Goal: Task Accomplishment & Management: Complete application form

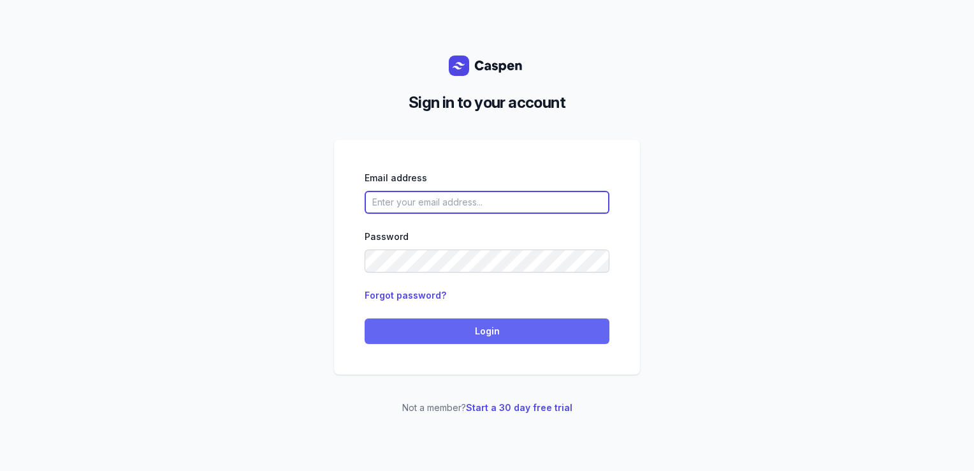
type input "[PERSON_NAME][EMAIL_ADDRESS][DOMAIN_NAME][PERSON_NAME]"
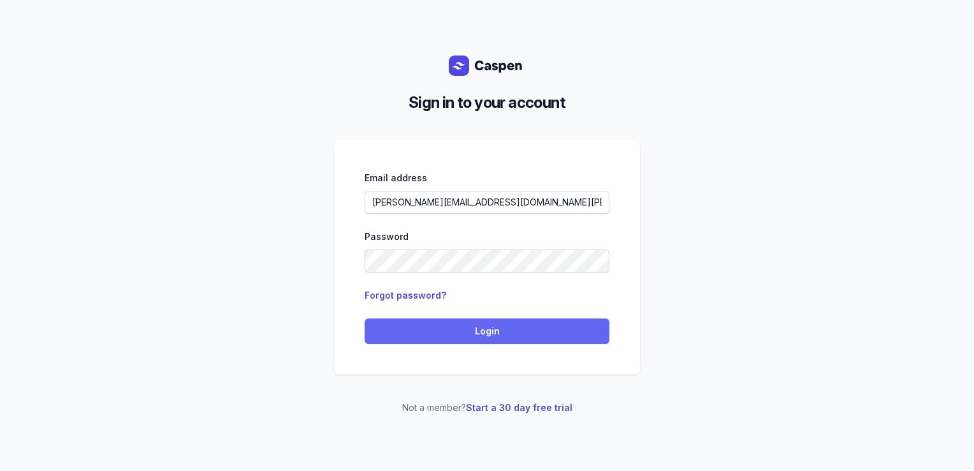
click at [437, 318] on button "Login" at bounding box center [487, 331] width 245 height 26
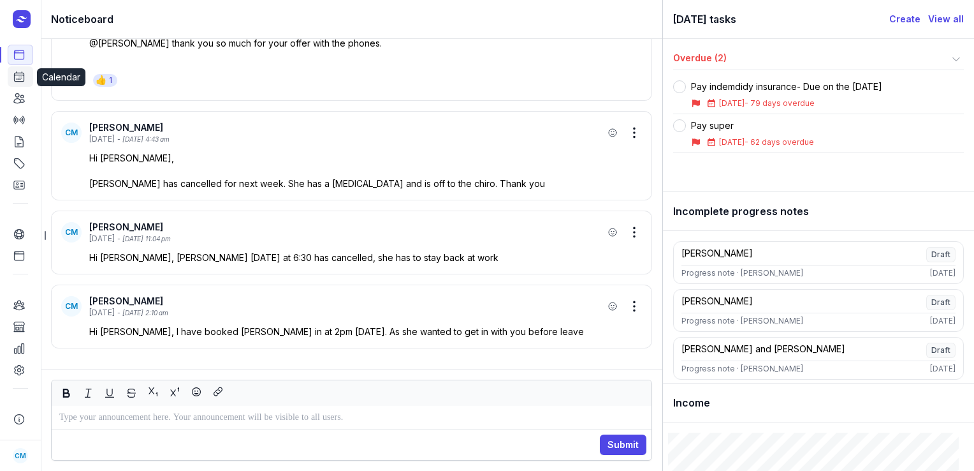
click at [15, 80] on icon at bounding box center [19, 76] width 13 height 13
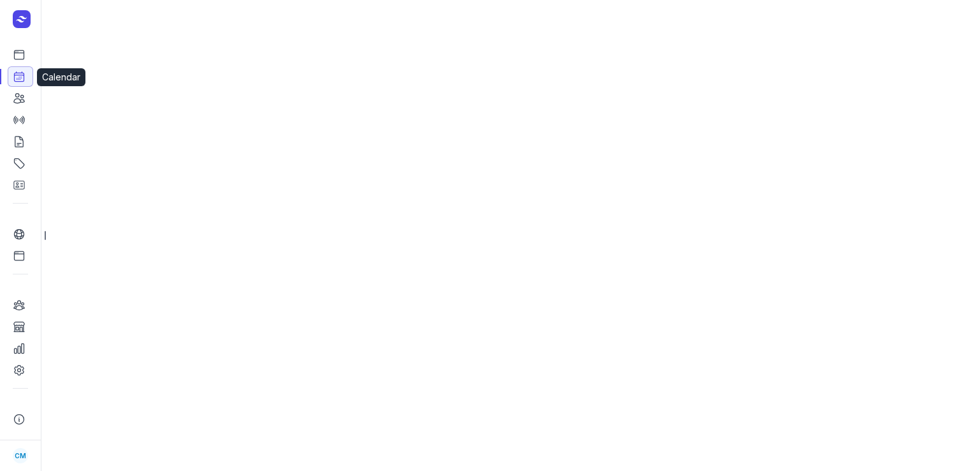
select select "week"
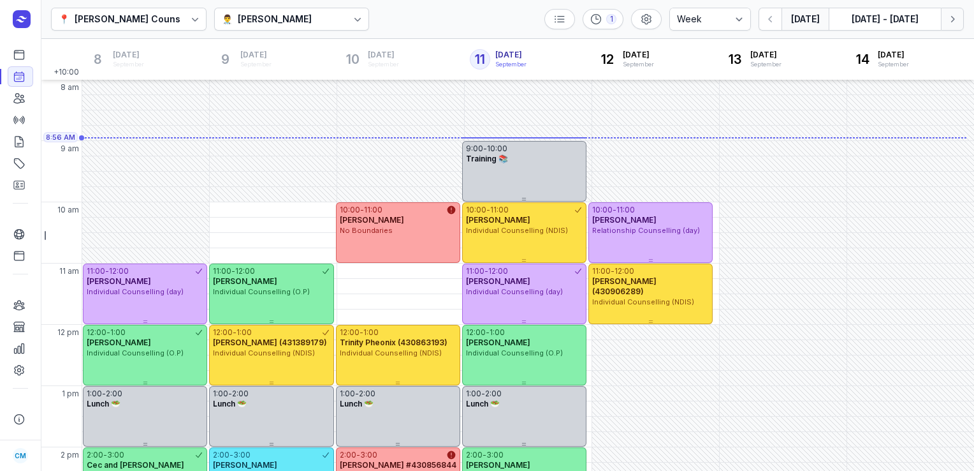
click at [952, 18] on icon "button" at bounding box center [952, 19] width 13 height 13
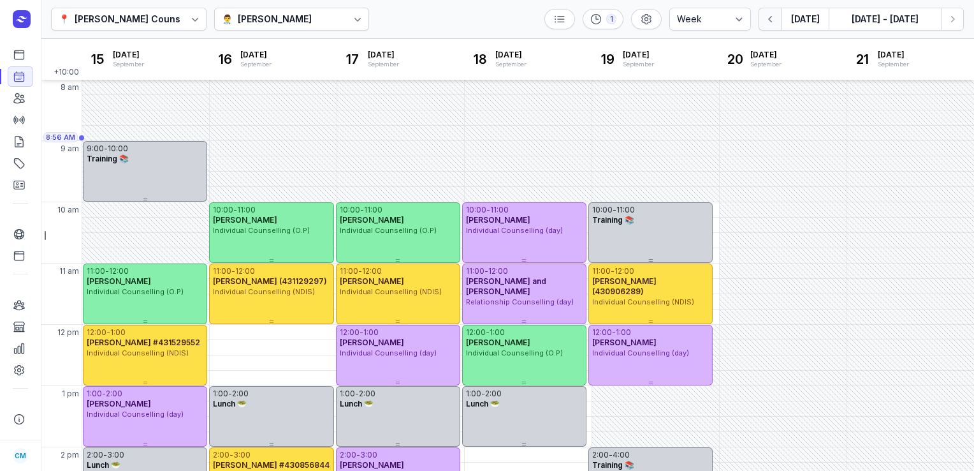
click at [764, 18] on button "button" at bounding box center [770, 19] width 23 height 23
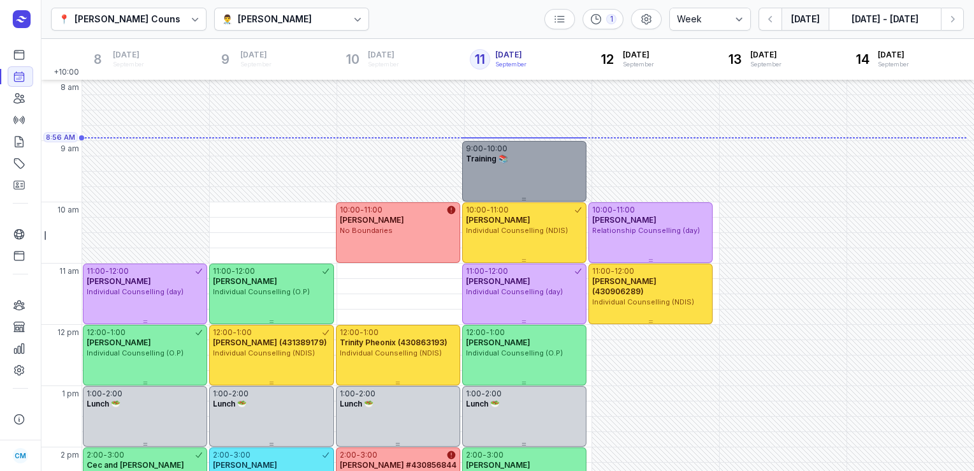
click at [561, 171] on div "9:00 - 10:00 Training 📚" at bounding box center [524, 171] width 124 height 61
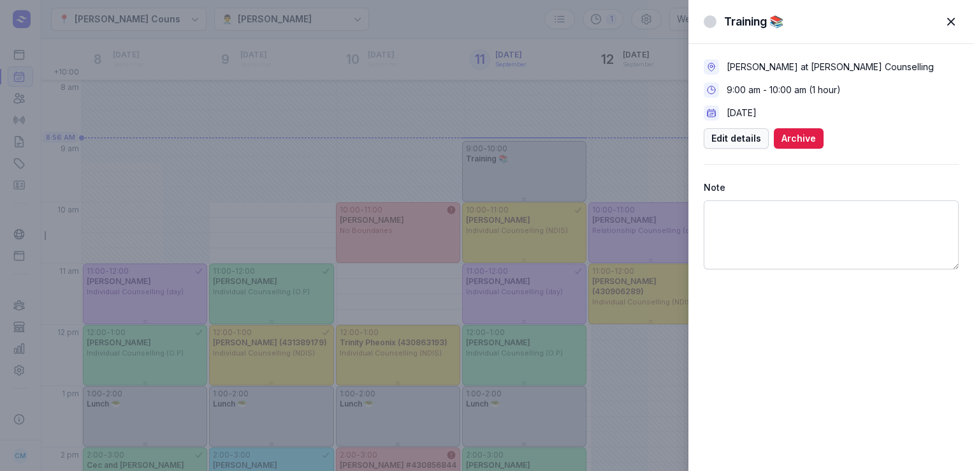
click at [742, 142] on span "Edit details" at bounding box center [737, 138] width 50 height 15
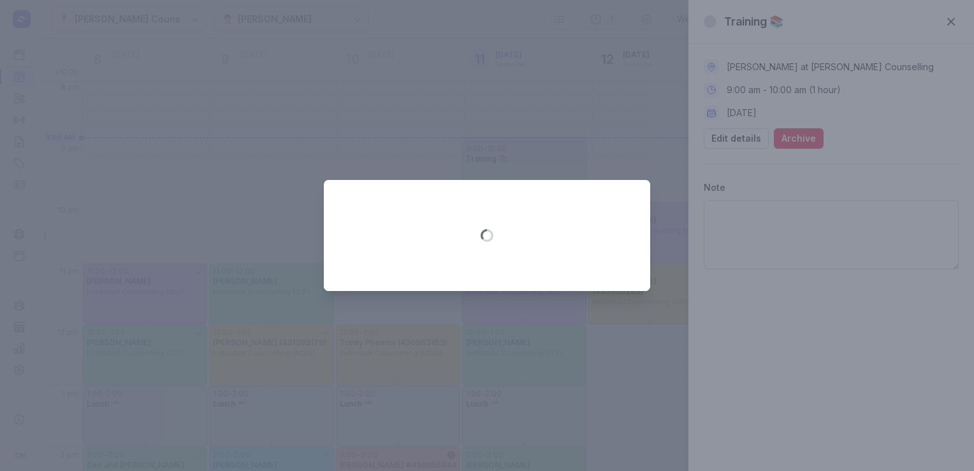
select select "9:00"
select select "10:00"
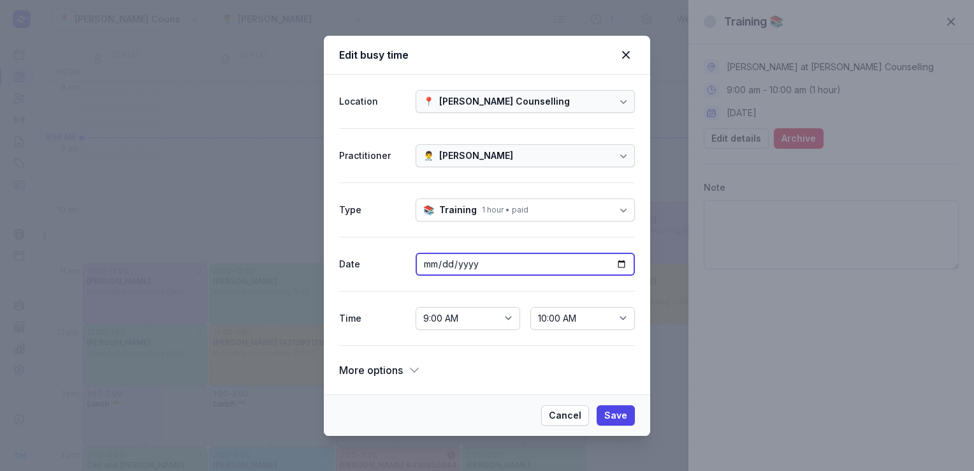
click at [478, 268] on input "2025-09-11" at bounding box center [525, 264] width 219 height 23
click at [623, 260] on input "2025-09-11" at bounding box center [525, 264] width 219 height 23
type input "2025-09-18"
click at [613, 420] on span "Save" at bounding box center [616, 414] width 23 height 15
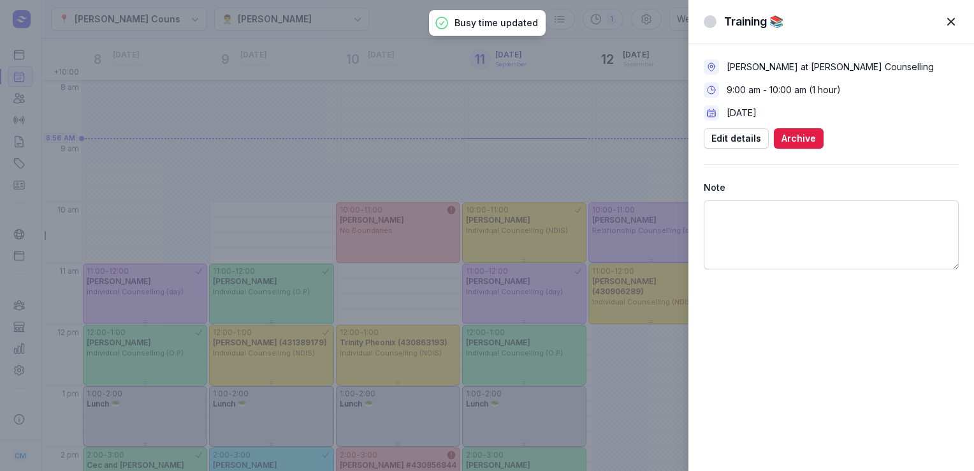
click at [948, 25] on span "button" at bounding box center [951, 22] width 28 height 28
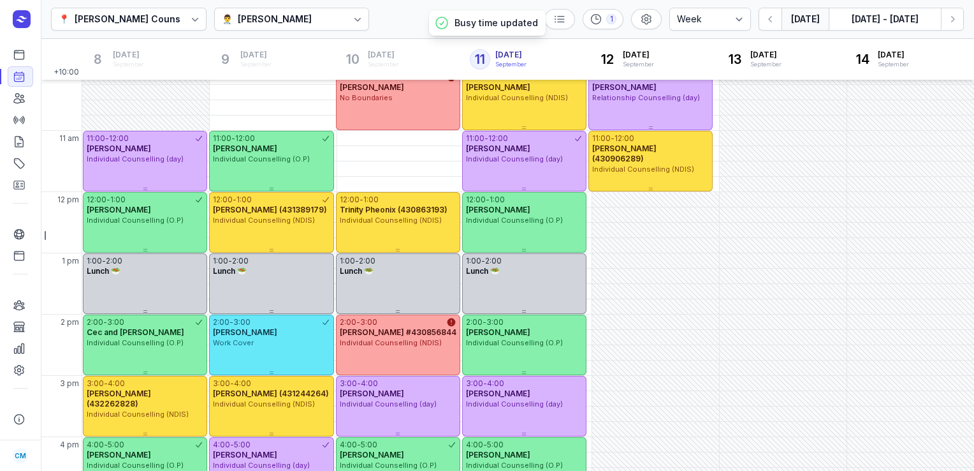
scroll to position [107, 0]
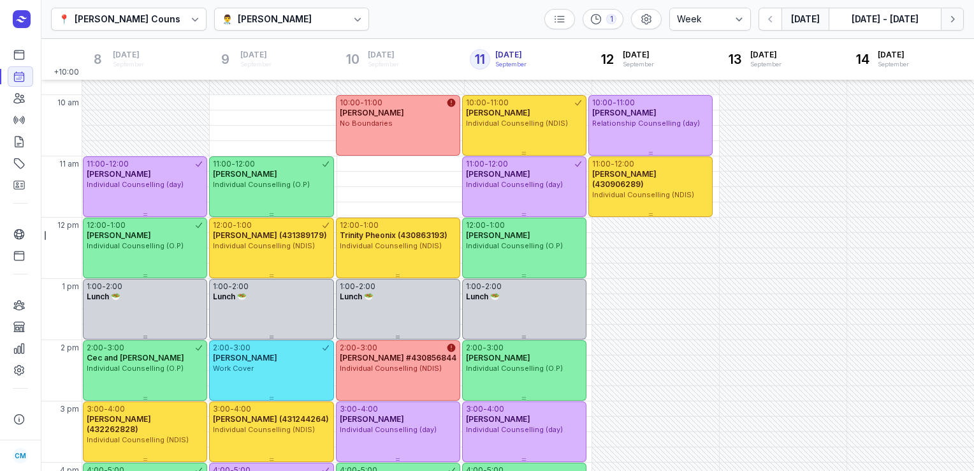
click at [960, 14] on button "Next week" at bounding box center [952, 19] width 23 height 23
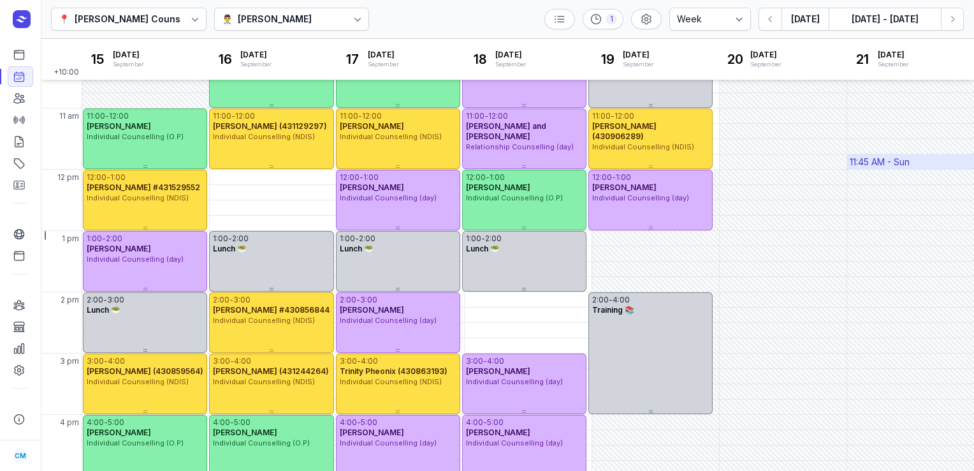
scroll to position [156, 0]
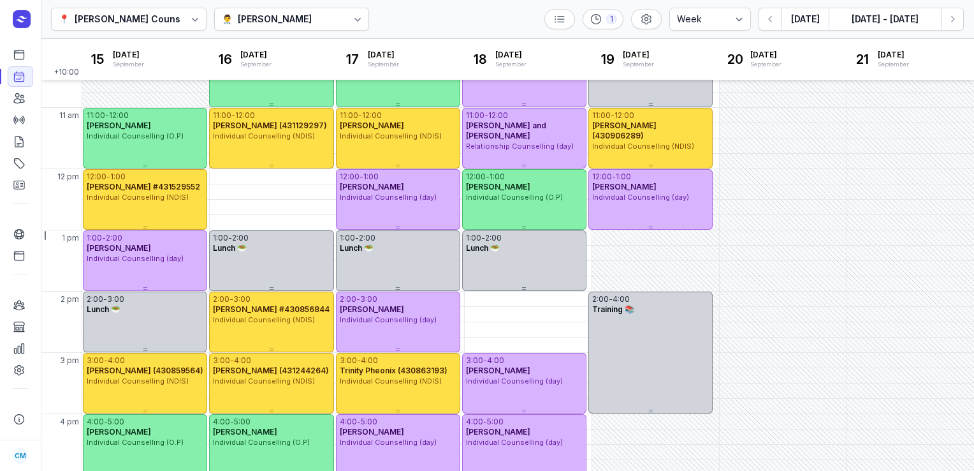
click at [274, 19] on div "Courtney McAliece" at bounding box center [275, 18] width 74 height 15
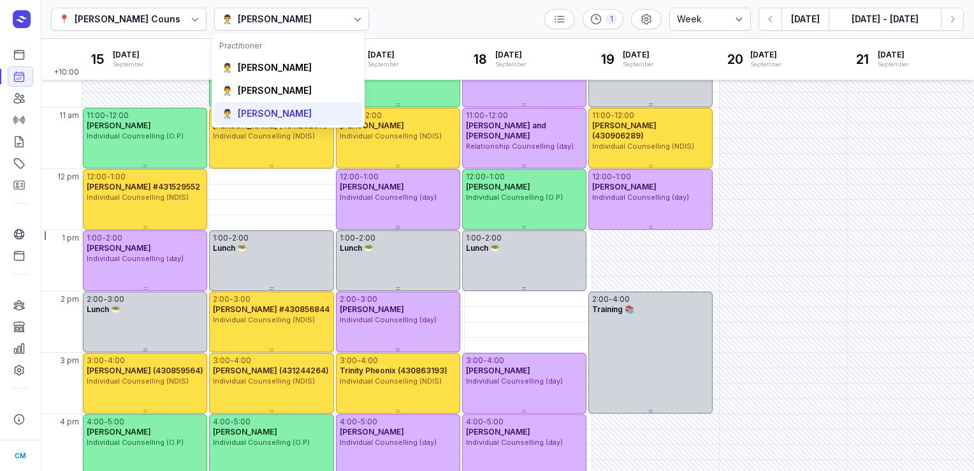
click at [263, 114] on div "Charlee Manaley" at bounding box center [275, 113] width 74 height 13
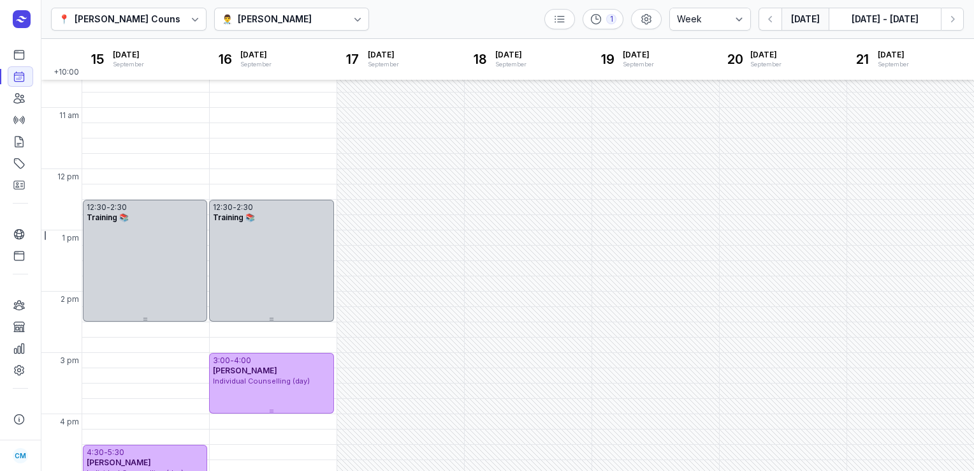
click at [804, 16] on button "Today" at bounding box center [805, 19] width 47 height 23
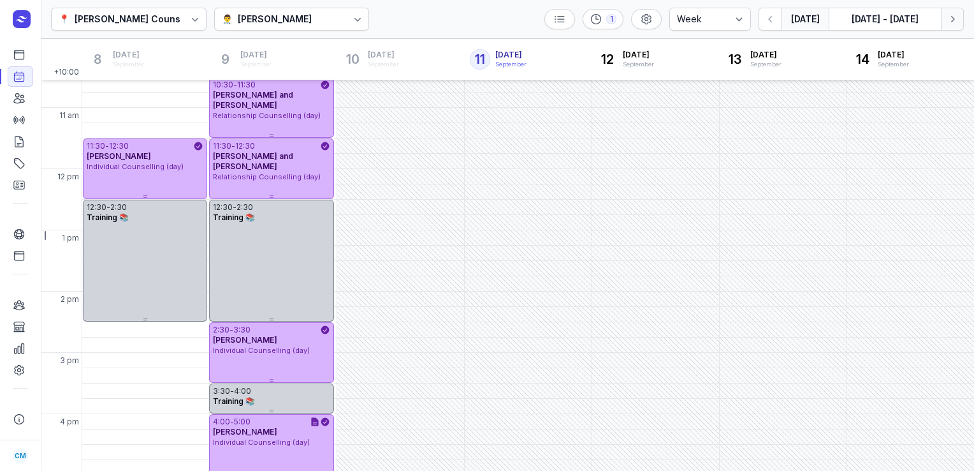
click at [953, 17] on icon "button" at bounding box center [952, 19] width 13 height 13
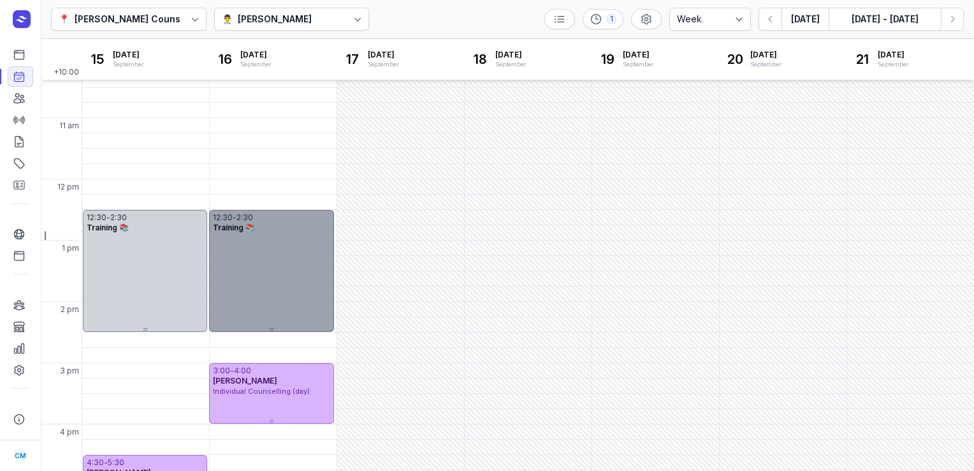
scroll to position [134, 0]
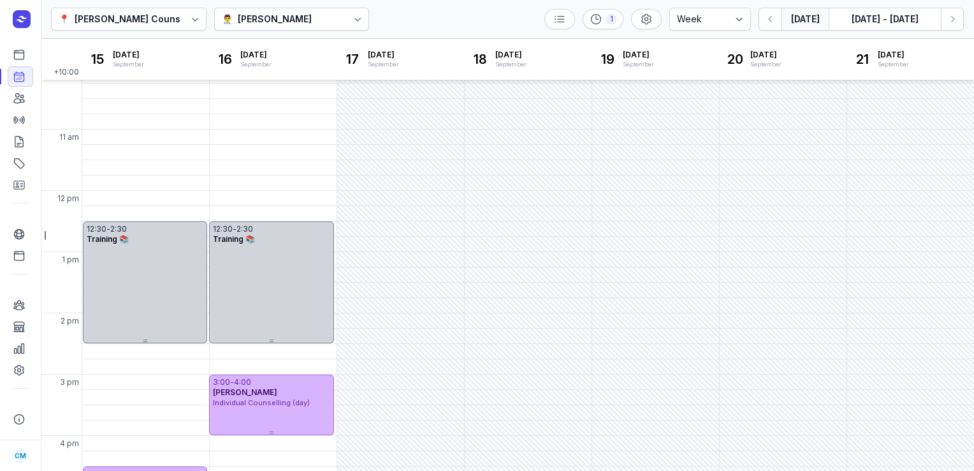
click at [802, 16] on button "Today" at bounding box center [805, 19] width 47 height 23
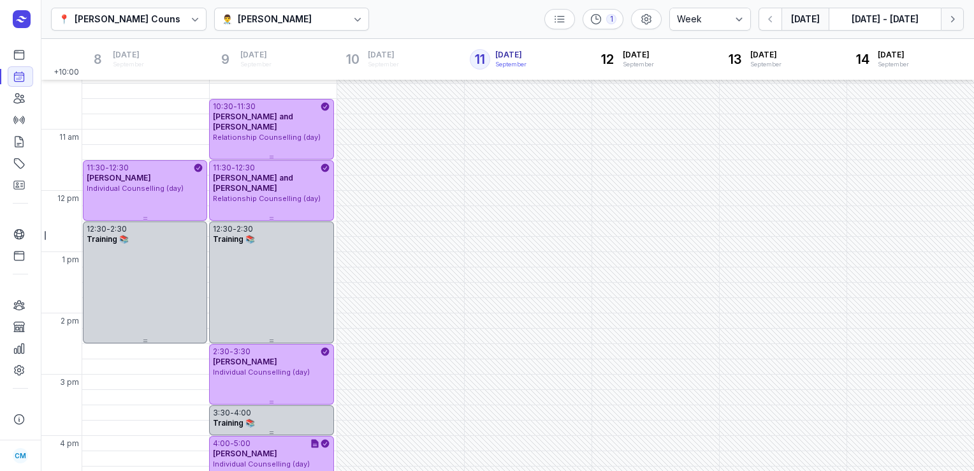
click at [956, 15] on icon "button" at bounding box center [952, 19] width 13 height 13
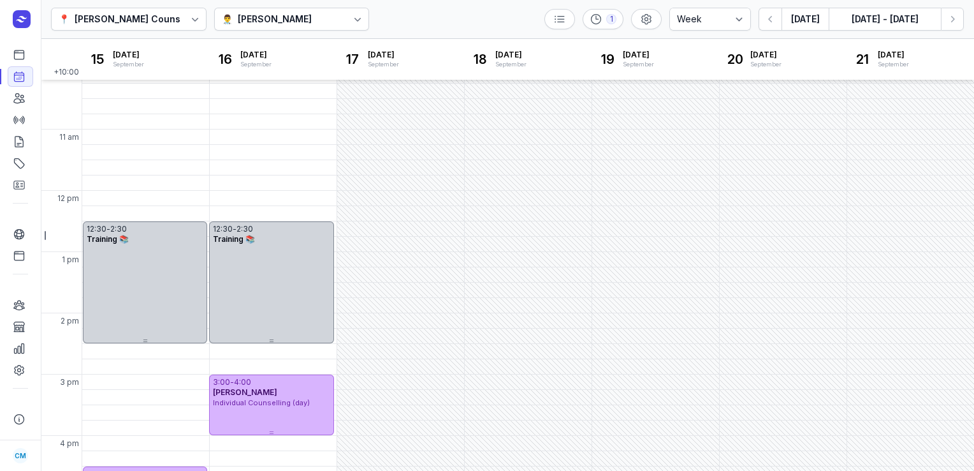
click at [302, 16] on div "Charlee Manaley" at bounding box center [275, 18] width 74 height 15
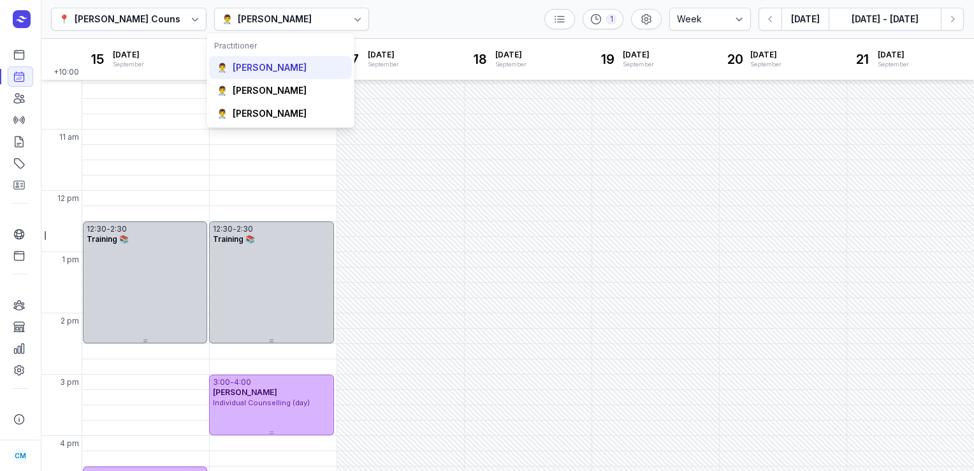
click at [272, 70] on div "Courtney McAliece" at bounding box center [270, 67] width 74 height 13
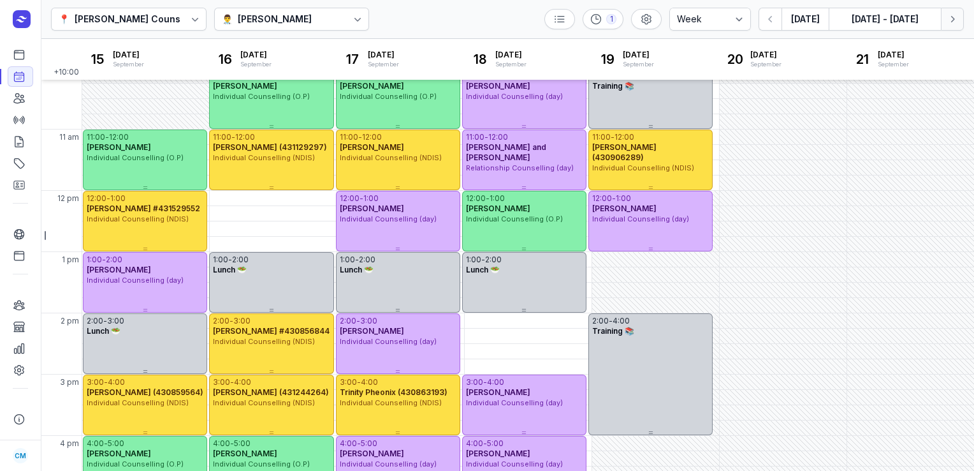
click at [951, 22] on icon "button" at bounding box center [953, 19] width 4 height 6
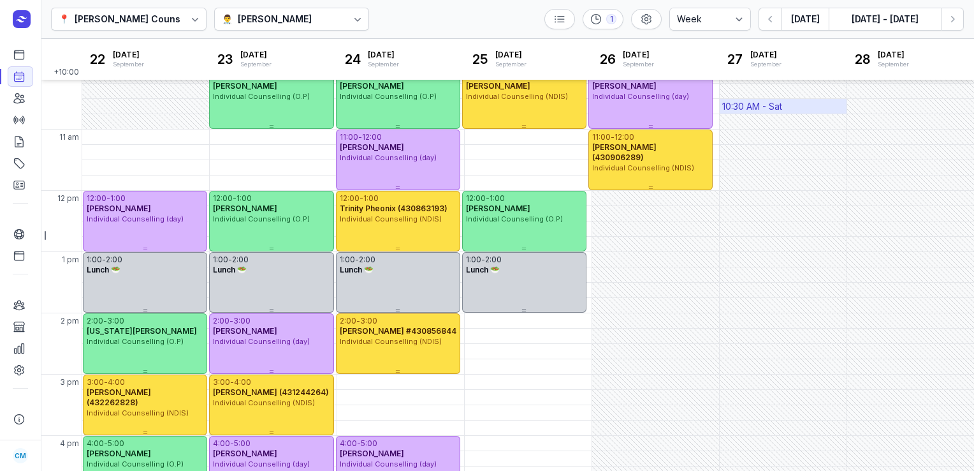
scroll to position [60, 0]
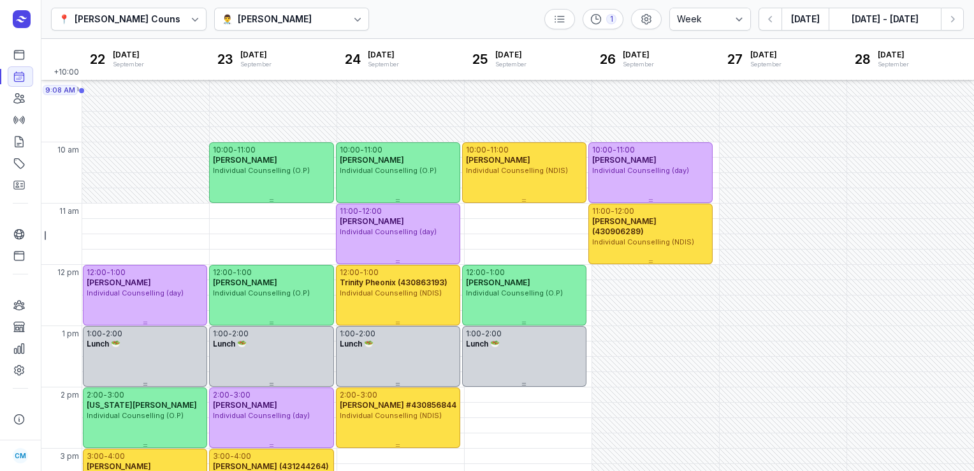
click at [302, 15] on div "Courtney McAliece" at bounding box center [275, 18] width 74 height 15
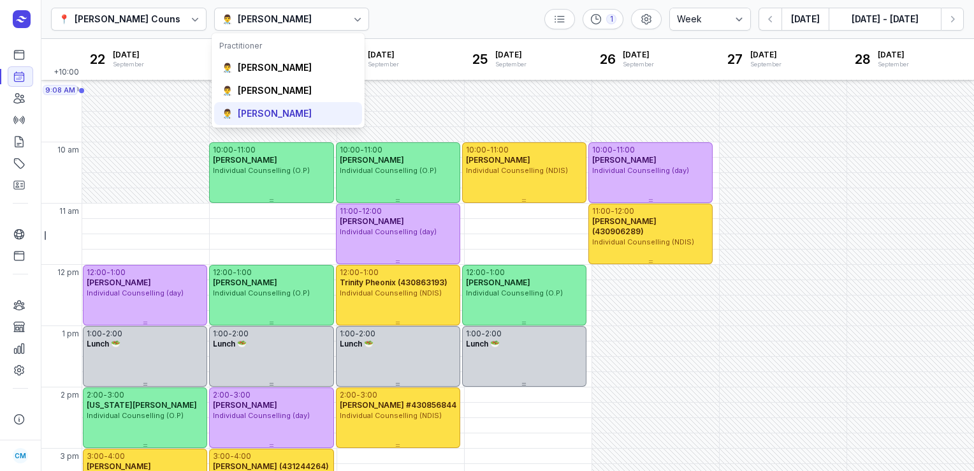
click at [279, 116] on div "Charlee Manaley" at bounding box center [275, 113] width 74 height 13
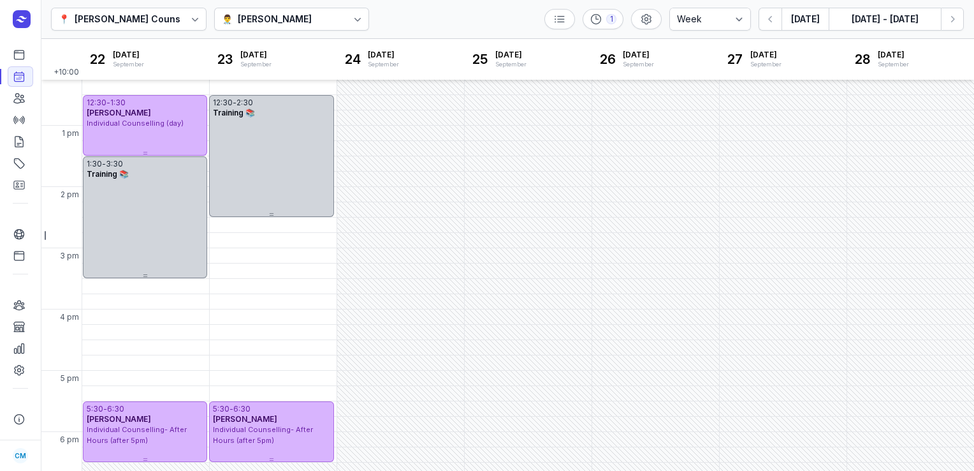
scroll to position [310, 0]
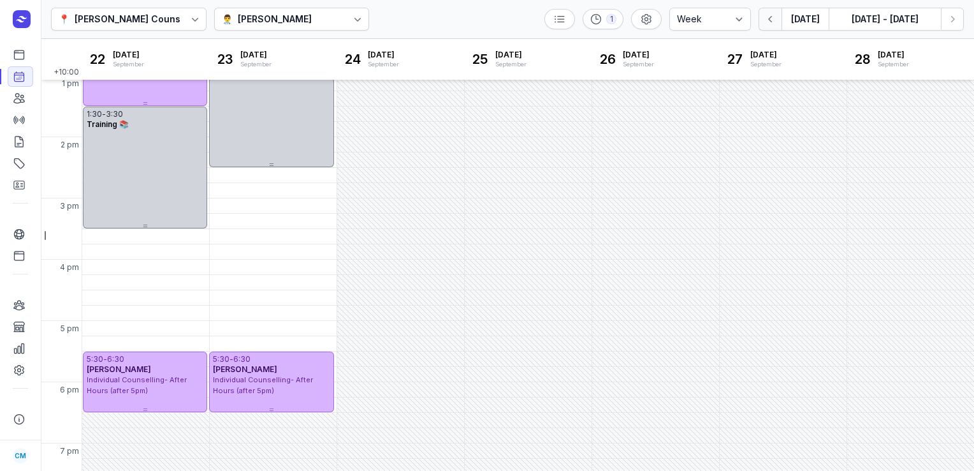
click at [772, 17] on icon "button" at bounding box center [771, 19] width 13 height 13
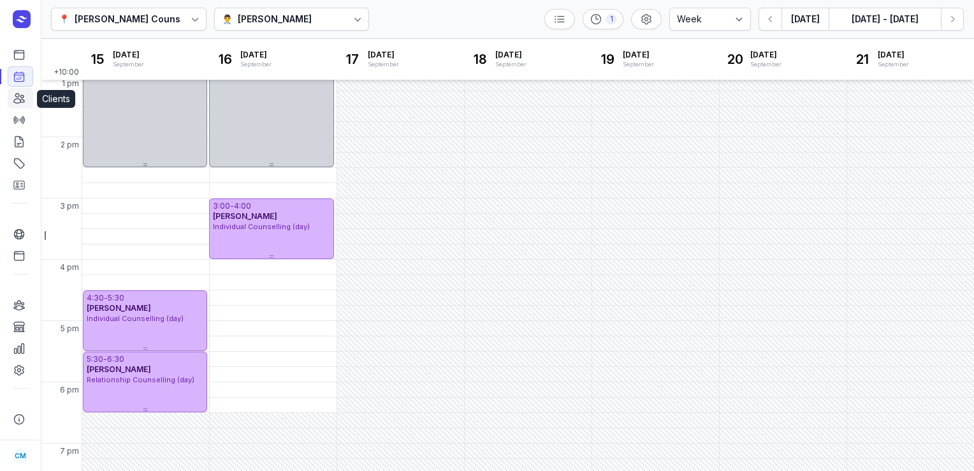
click at [17, 103] on icon at bounding box center [19, 98] width 13 height 13
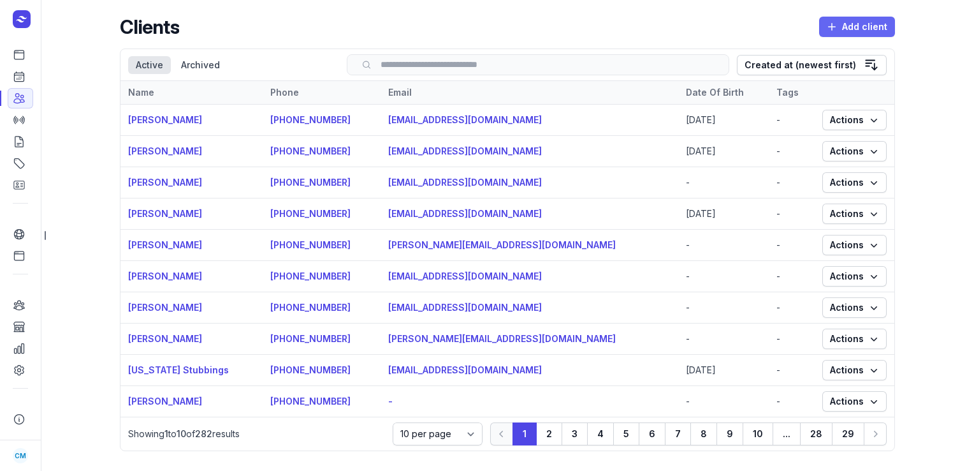
click at [880, 24] on span "Add client" at bounding box center [857, 26] width 61 height 15
select select
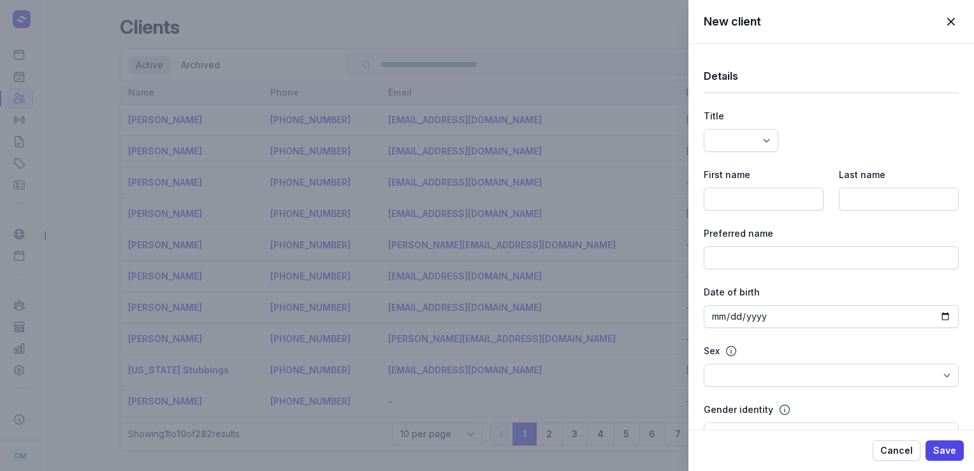
select select
click at [921, 195] on input at bounding box center [899, 198] width 120 height 23
paste input "Cable"
type input "Cable"
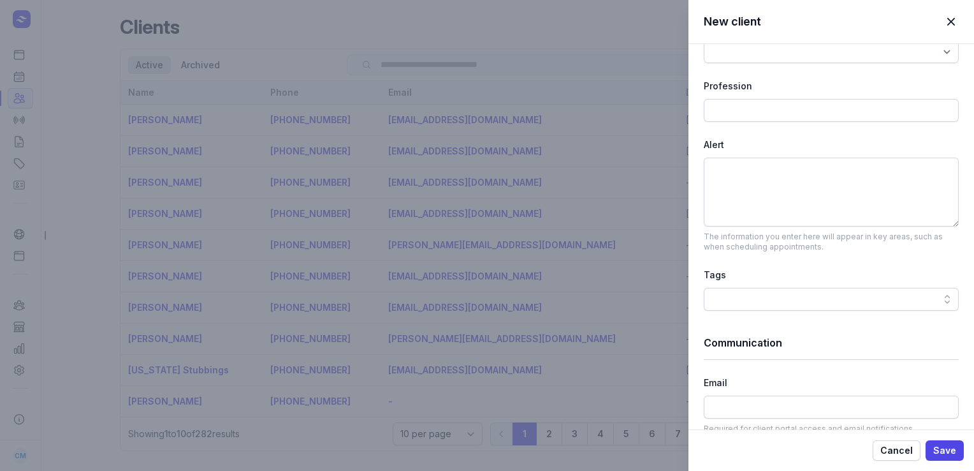
scroll to position [445, 0]
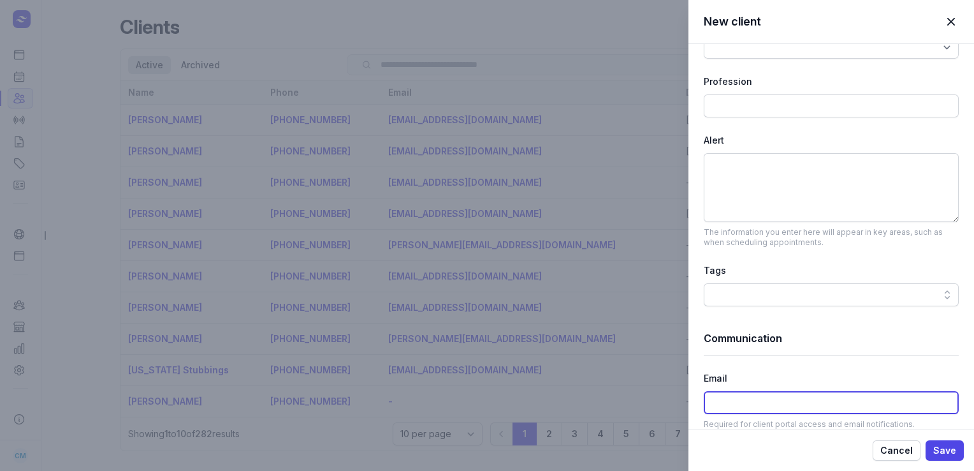
click at [722, 392] on input at bounding box center [831, 402] width 255 height 23
paste input "jack.cable27@gmail.com"
type input "jack.cable27@gmail.com"
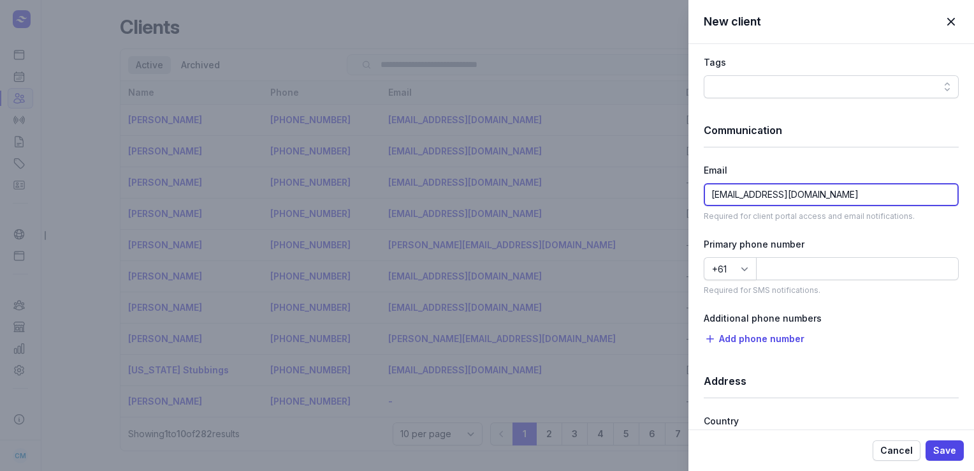
scroll to position [653, 0]
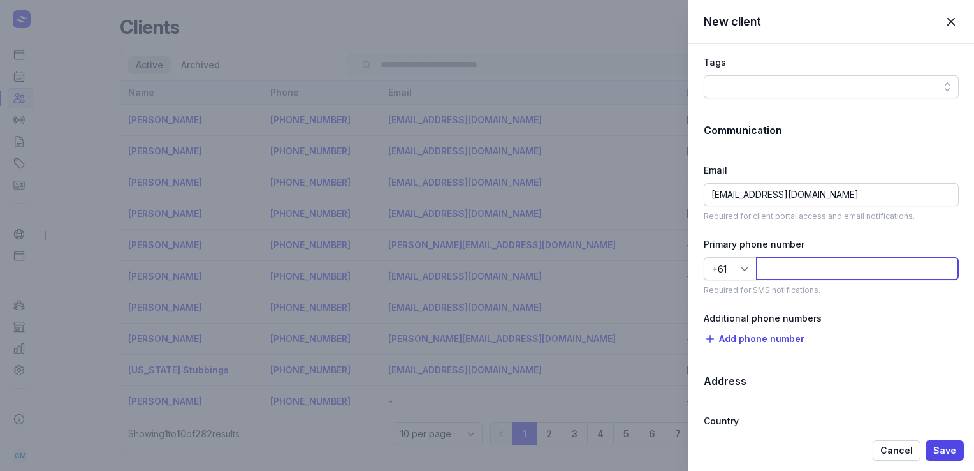
click at [784, 266] on input at bounding box center [857, 268] width 203 height 23
paste input "439004404"
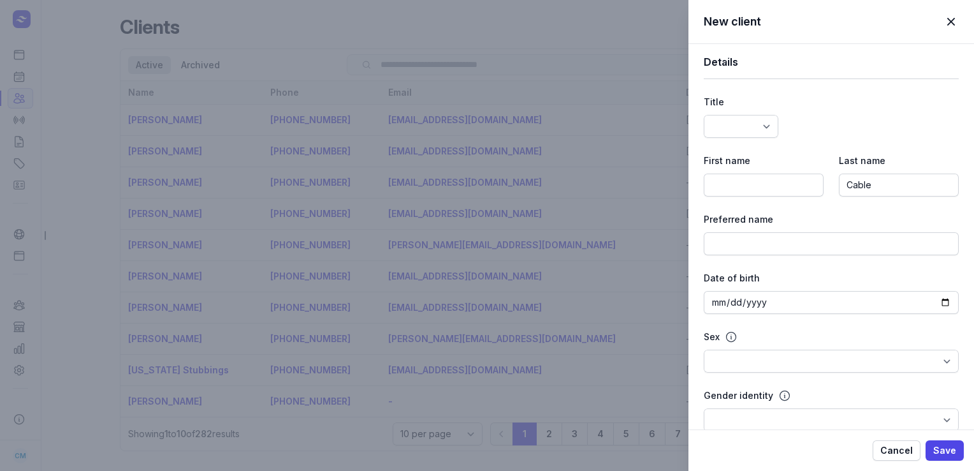
scroll to position [12, 0]
type input "439004404"
click at [777, 186] on input at bounding box center [764, 186] width 120 height 23
type input "Jack"
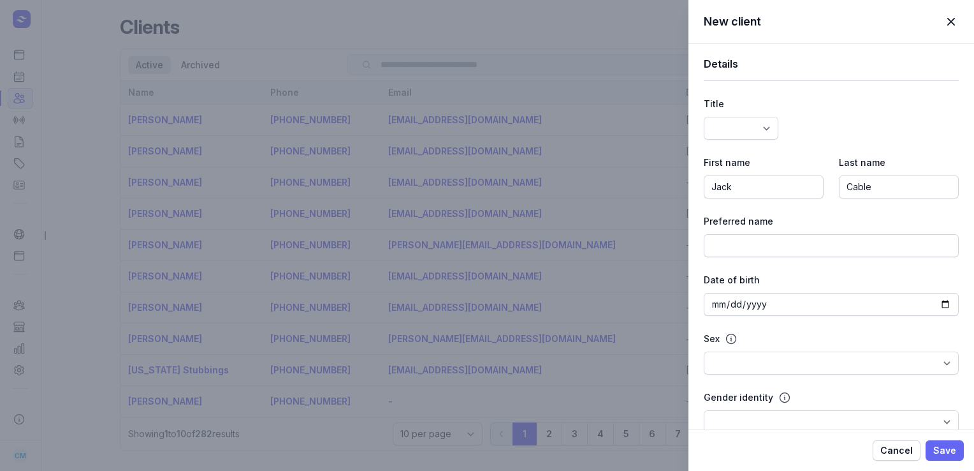
click at [935, 442] on button "Save" at bounding box center [945, 450] width 38 height 20
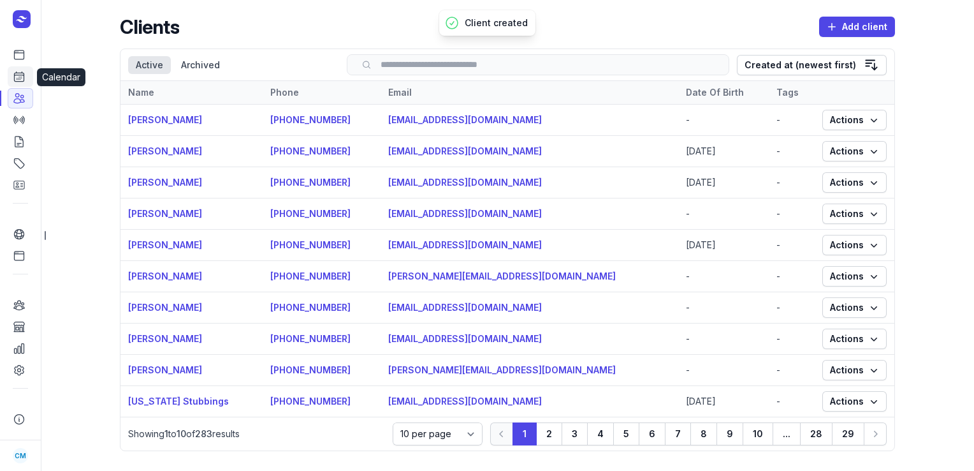
click at [15, 79] on icon at bounding box center [19, 76] width 13 height 13
select select "week"
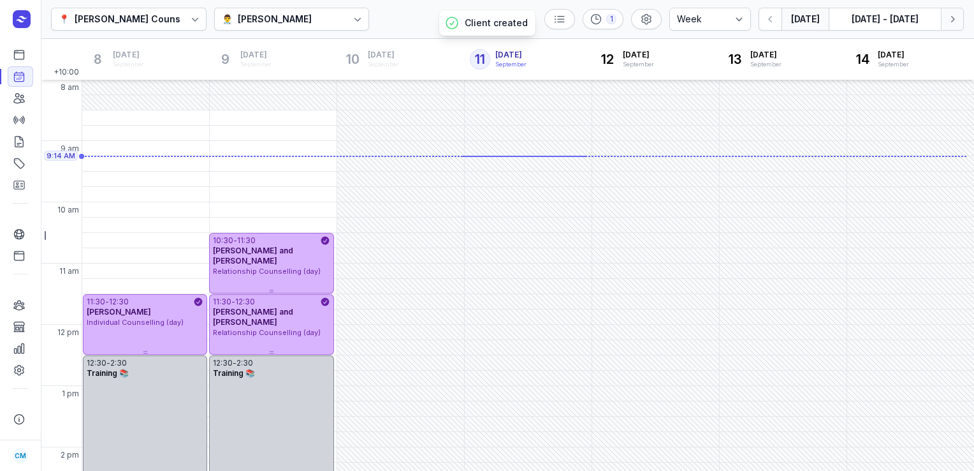
click at [949, 19] on icon "button" at bounding box center [952, 19] width 13 height 13
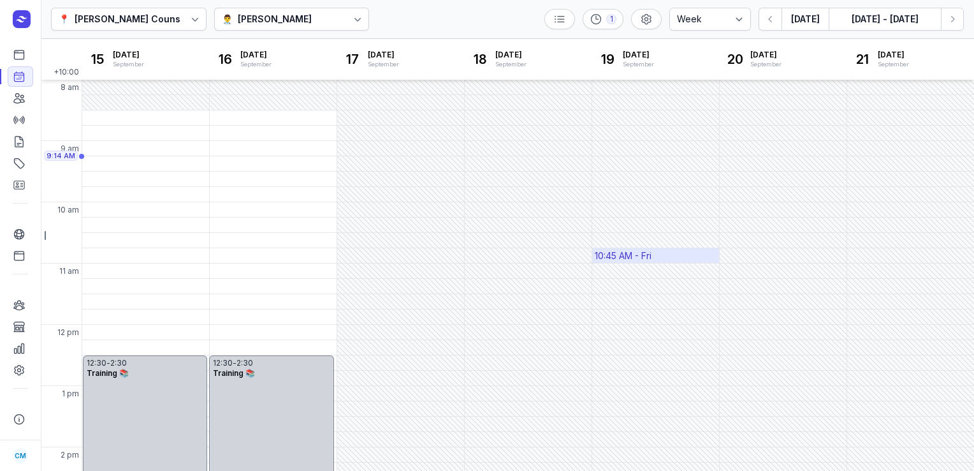
scroll to position [343, 0]
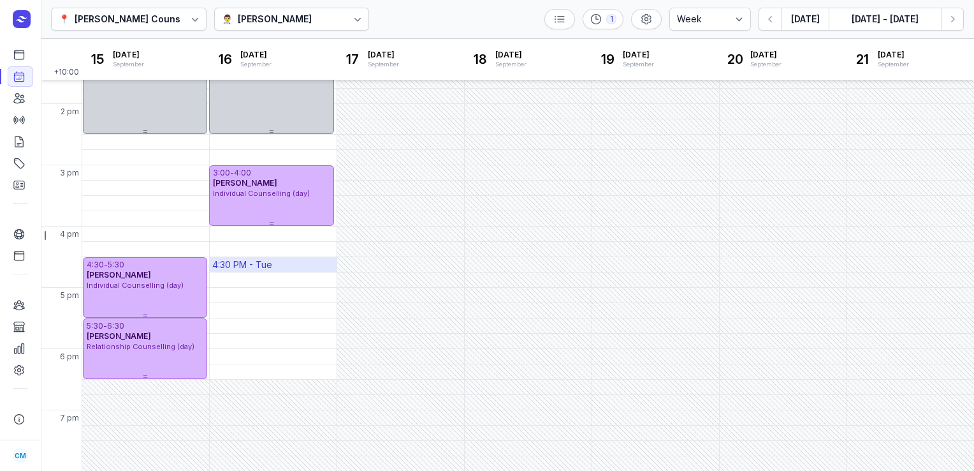
click at [224, 266] on div "4:30 PM - Tue" at bounding box center [242, 264] width 60 height 13
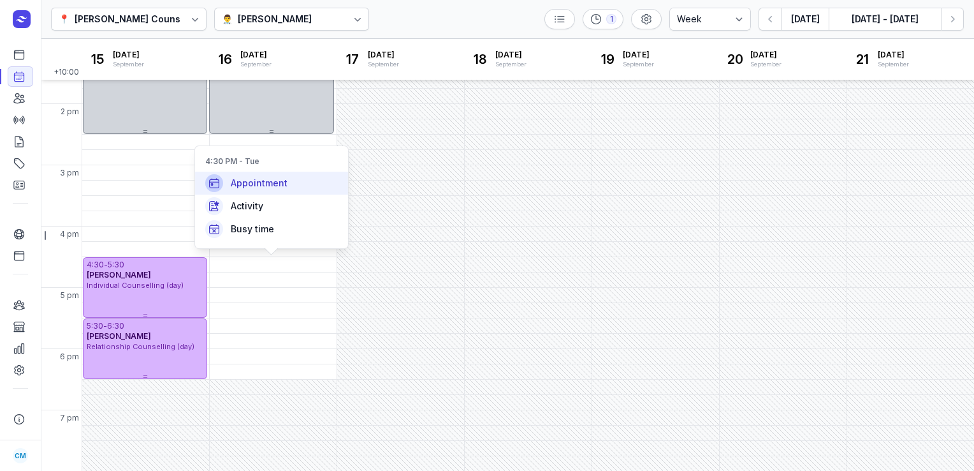
click at [267, 184] on span "Appointment" at bounding box center [259, 183] width 57 height 13
select select
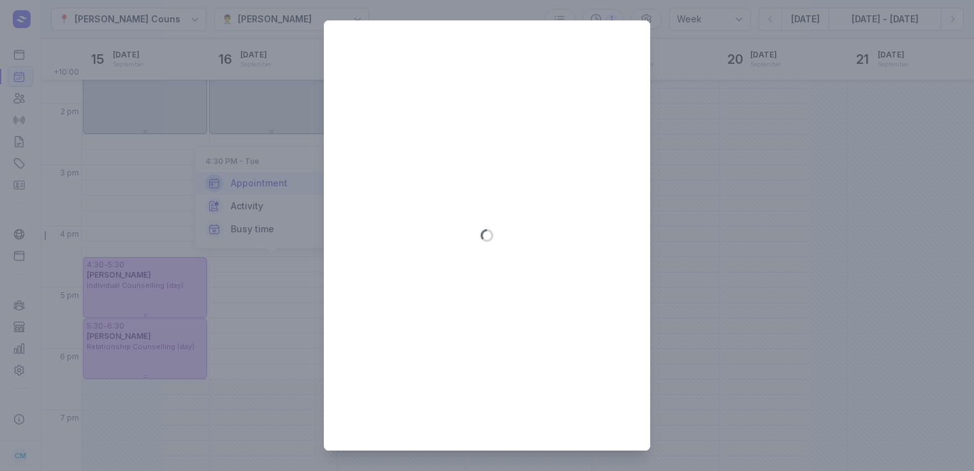
type input "2025-09-16"
select select "16:30"
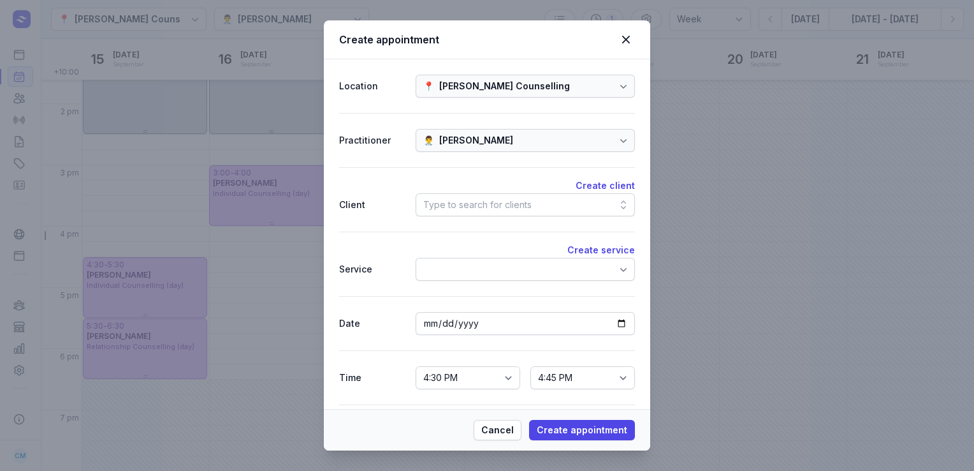
click at [492, 198] on div "Type to search for clients" at bounding box center [477, 204] width 108 height 15
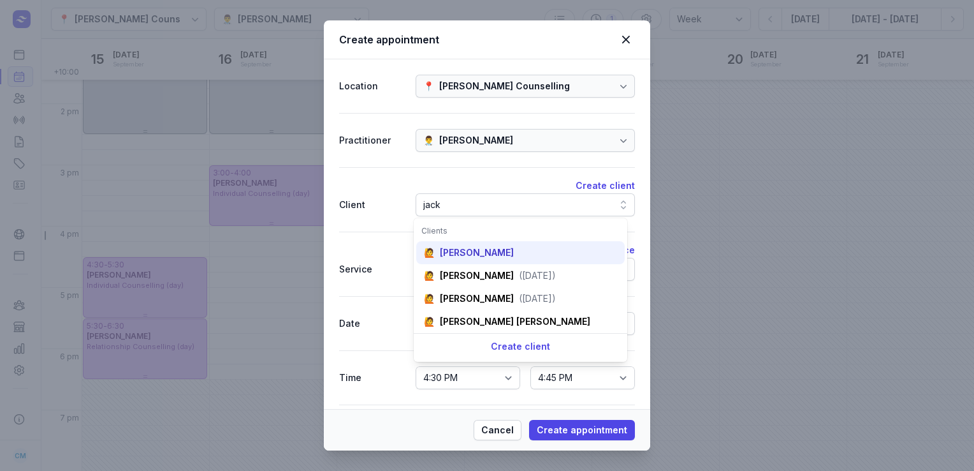
type input "jack"
click at [478, 258] on div "Jack Cable" at bounding box center [477, 252] width 74 height 13
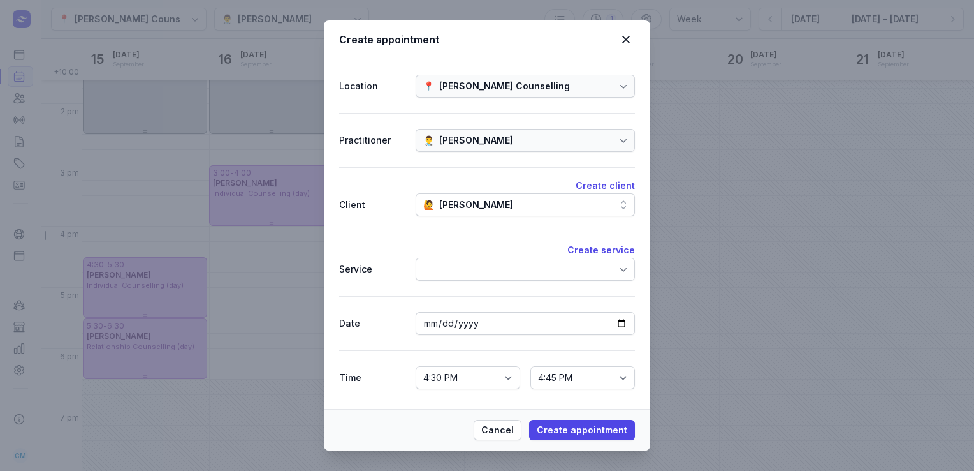
click at [457, 267] on div at bounding box center [525, 269] width 219 height 23
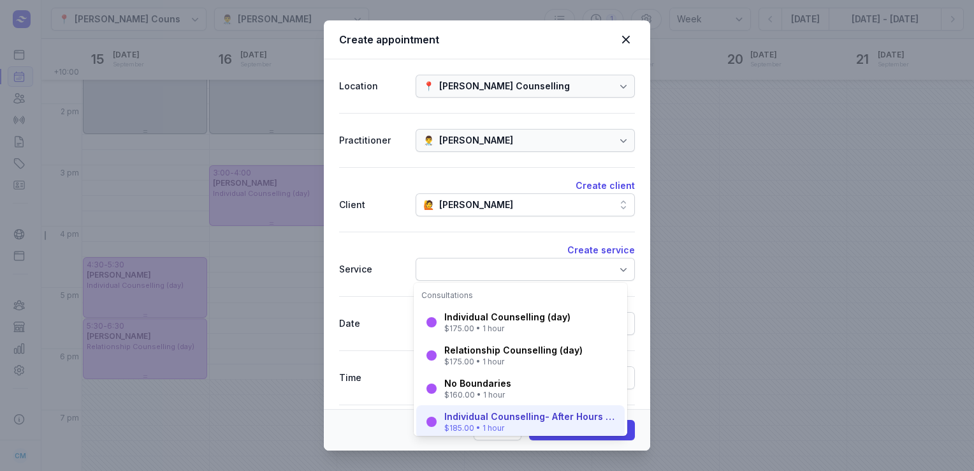
click at [472, 413] on div "Individual Counselling- After Hours (after 5pm)" at bounding box center [530, 416] width 173 height 13
select select "17:30"
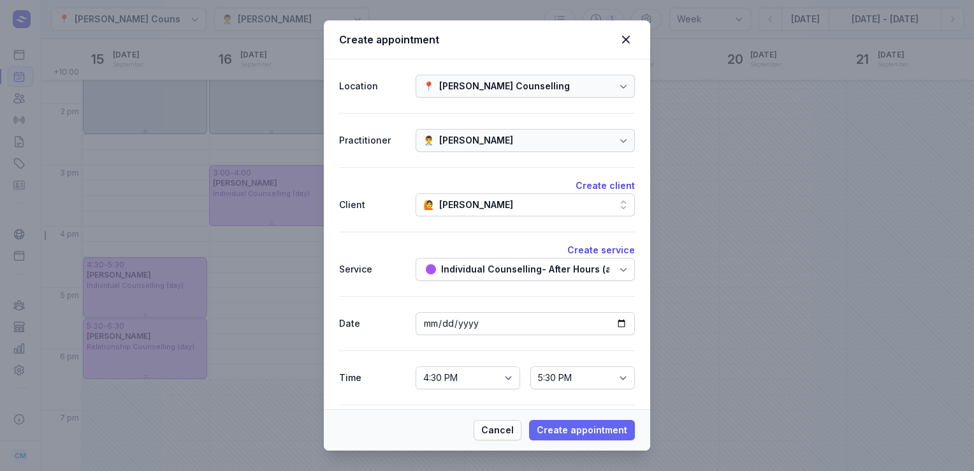
click at [576, 428] on span "Create appointment" at bounding box center [582, 429] width 91 height 15
select select
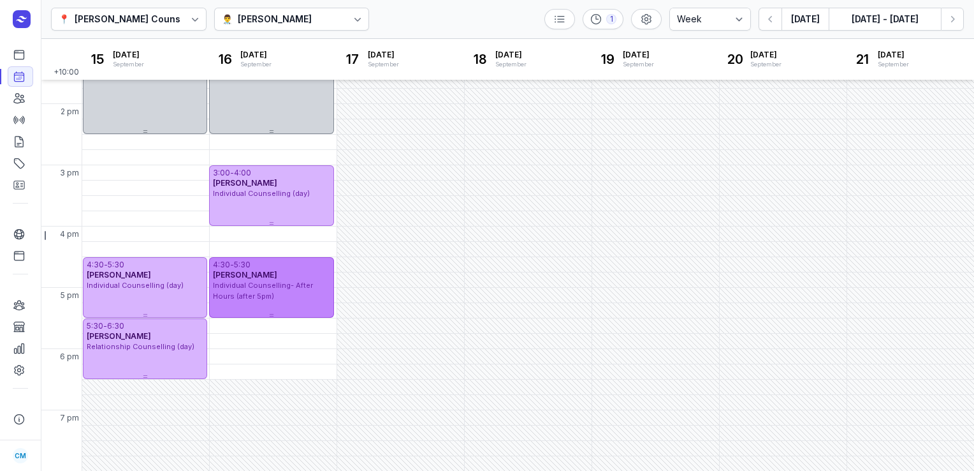
click at [268, 287] on span "Individual Counselling- After Hours (after 5pm)" at bounding box center [263, 291] width 100 height 20
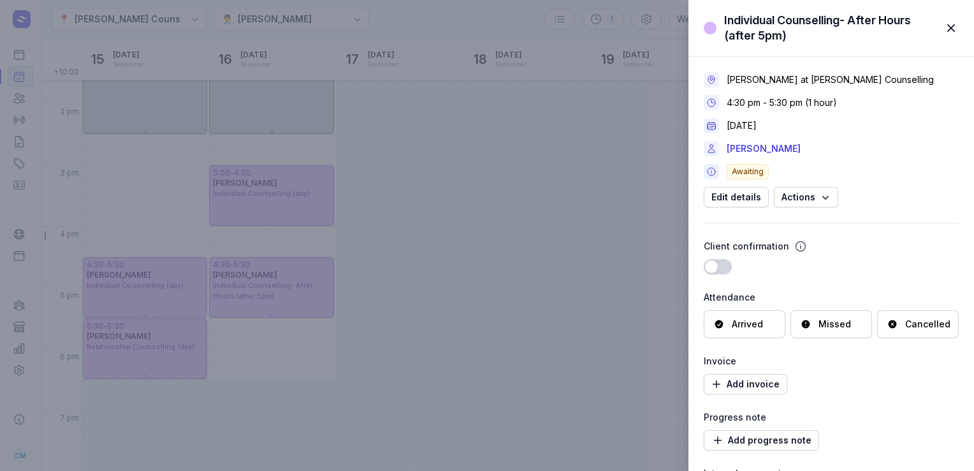
scroll to position [96, 0]
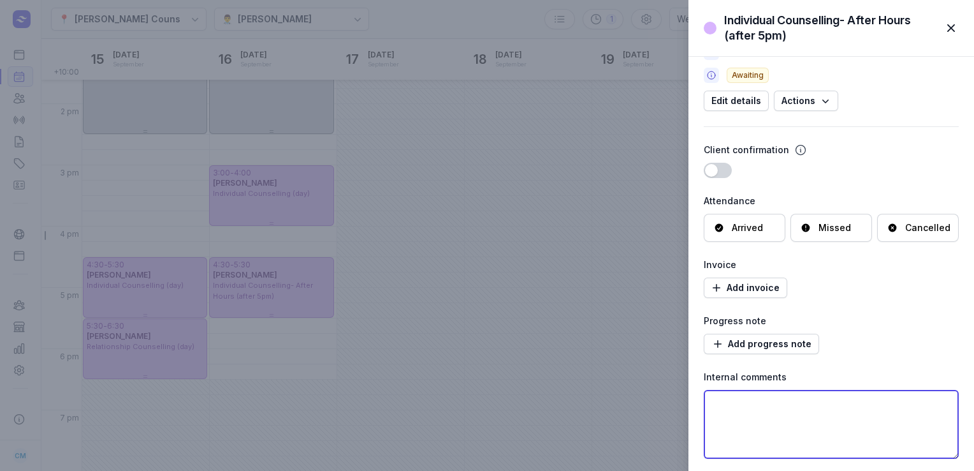
click at [747, 410] on textarea at bounding box center [831, 424] width 255 height 69
paste textarea "I would like to see a councillor (Phycologist) to help me with my mental health…"
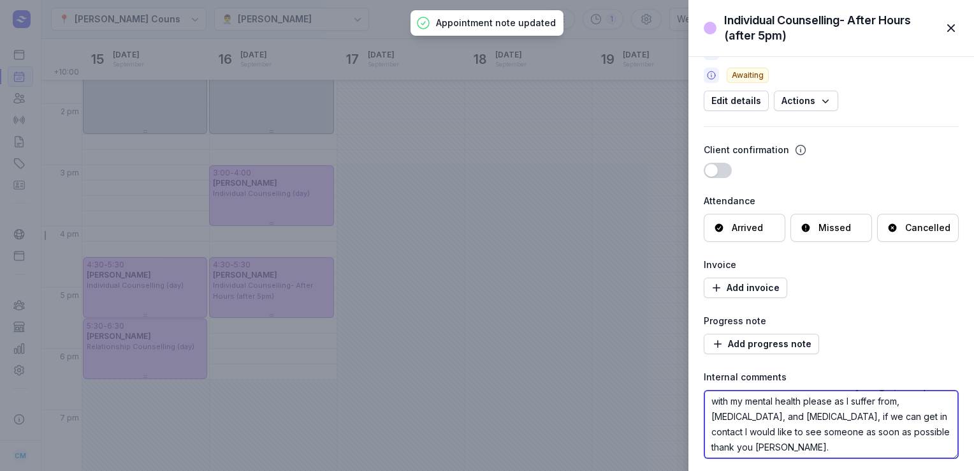
scroll to position [0, 0]
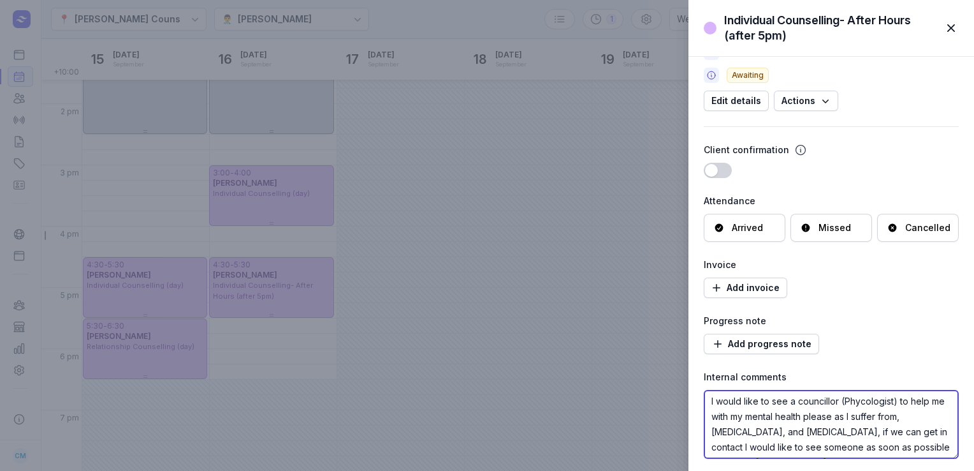
click at [711, 399] on textarea "I would like to see a councillor (Phycologist) to help me with my mental health…" at bounding box center [831, 424] width 255 height 69
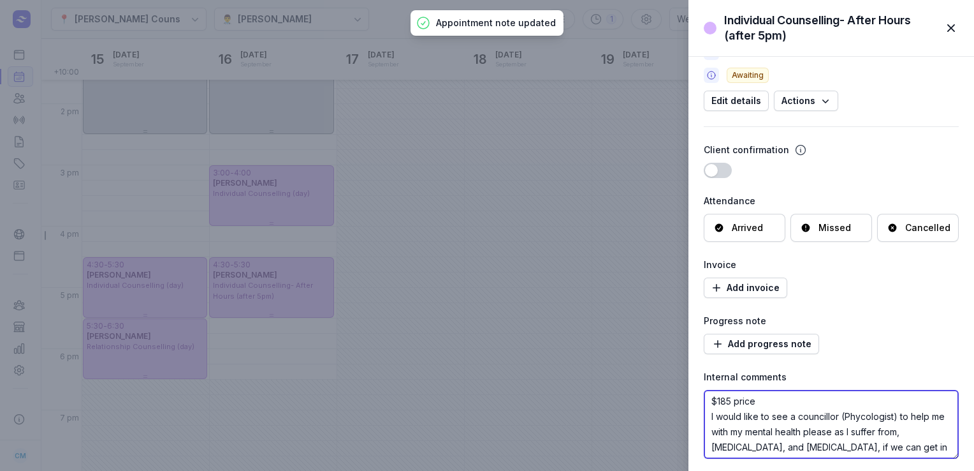
type textarea "$185 price I would like to see a councillor (Phycologist) to help me with my me…"
click at [954, 25] on span "button" at bounding box center [951, 28] width 28 height 28
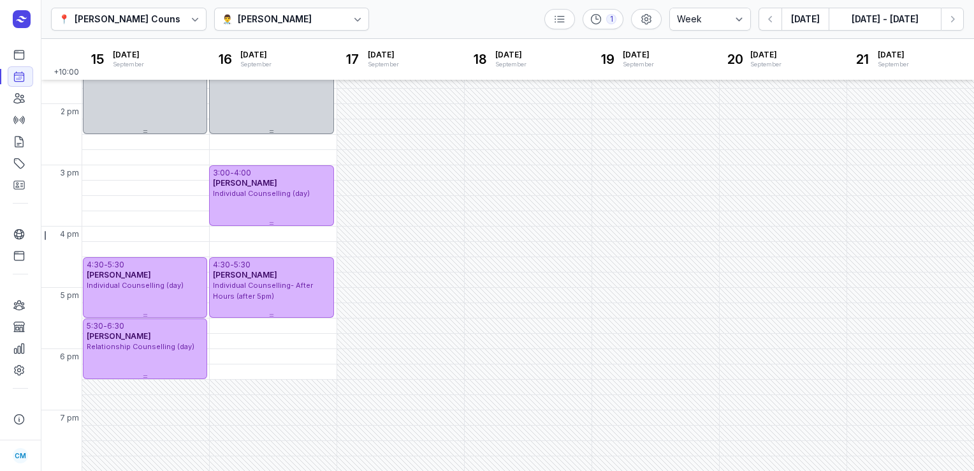
click at [286, 24] on div "Charlee Manaley" at bounding box center [275, 18] width 74 height 15
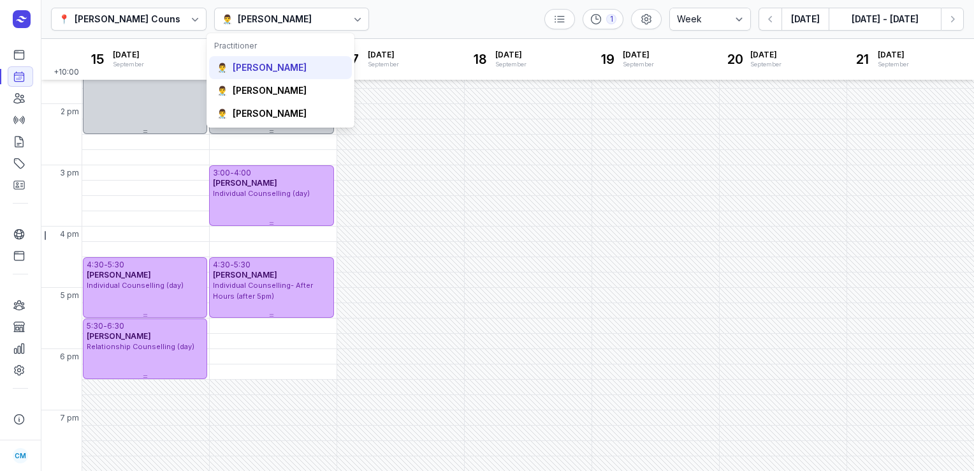
click at [271, 76] on div "👨‍⚕️ Courtney McAliece" at bounding box center [280, 67] width 143 height 23
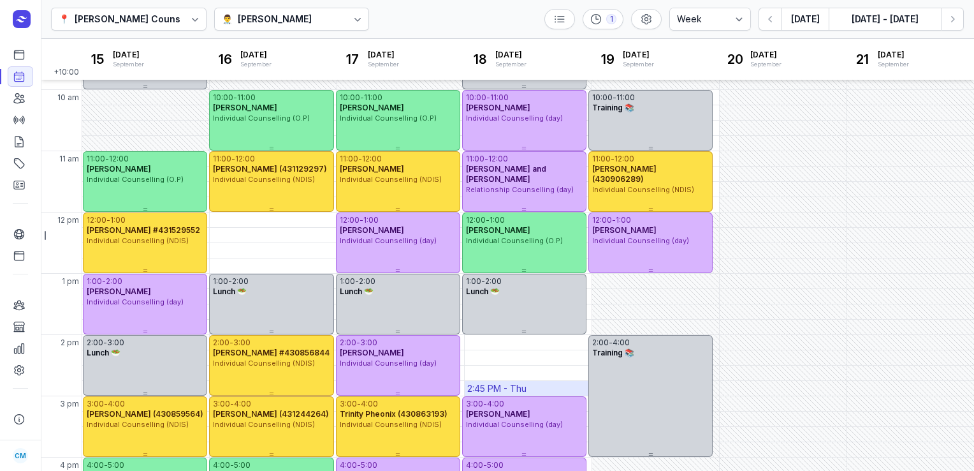
scroll to position [108, 0]
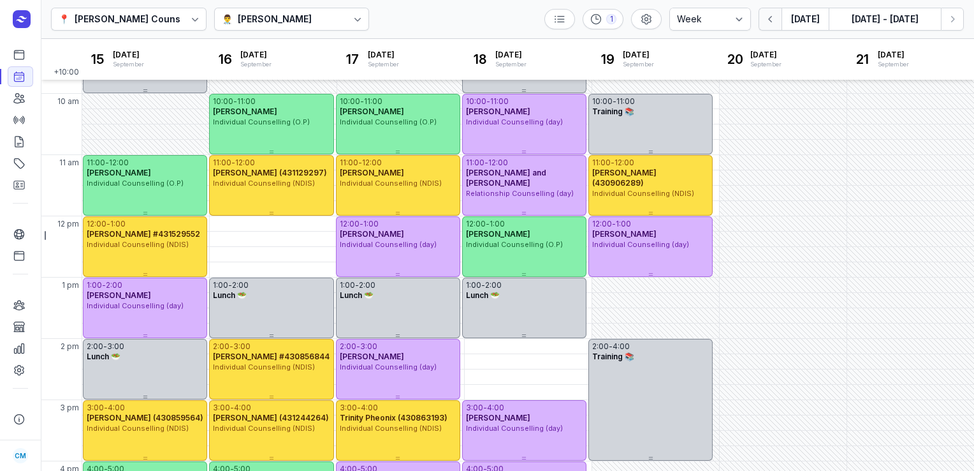
click at [772, 17] on icon "button" at bounding box center [770, 19] width 4 height 6
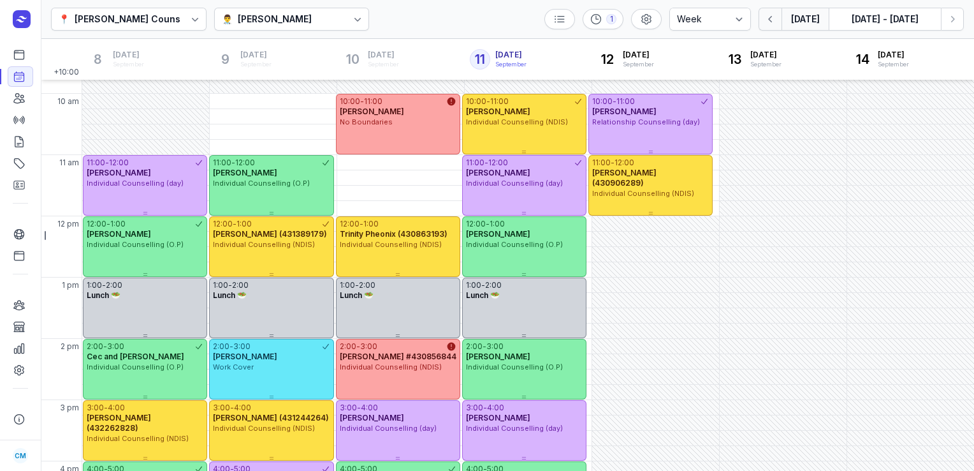
click at [761, 17] on button "button" at bounding box center [770, 19] width 23 height 23
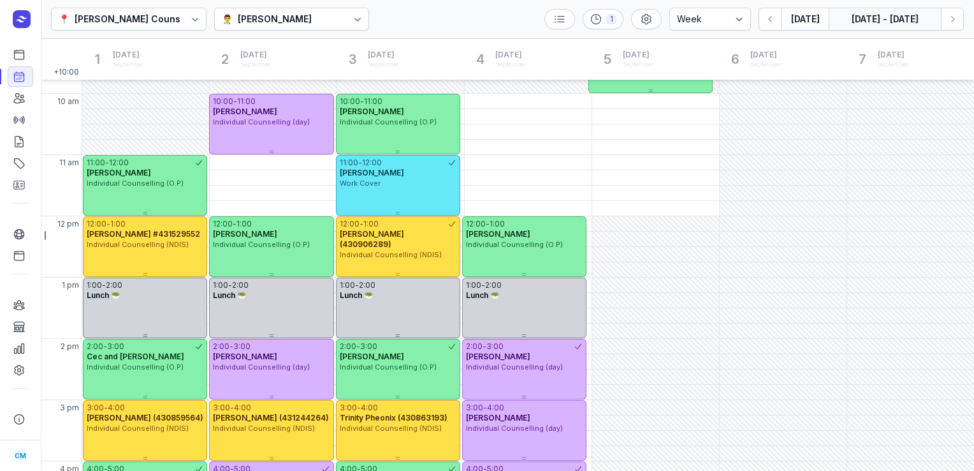
click at [890, 26] on button "1 - 7 Sept, 2025" at bounding box center [885, 19] width 112 height 23
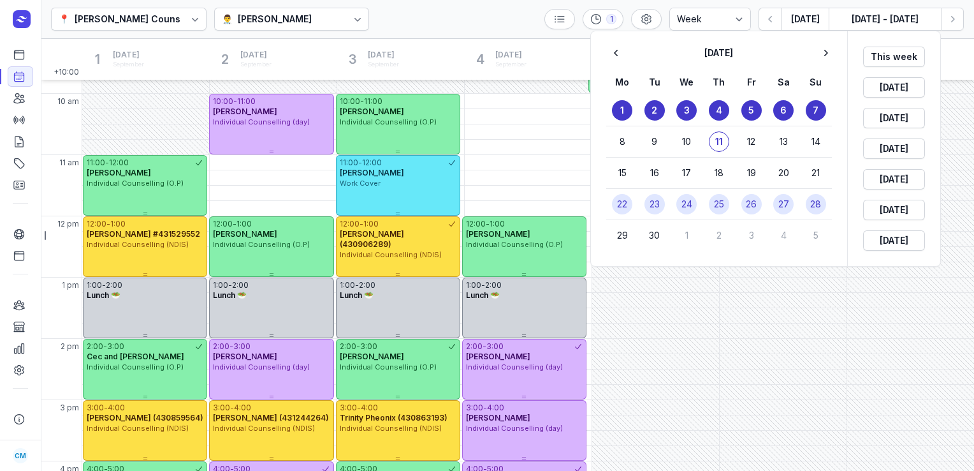
click at [633, 205] on div "22" at bounding box center [622, 203] width 33 height 31
click at [616, 205] on button "22" at bounding box center [622, 204] width 20 height 20
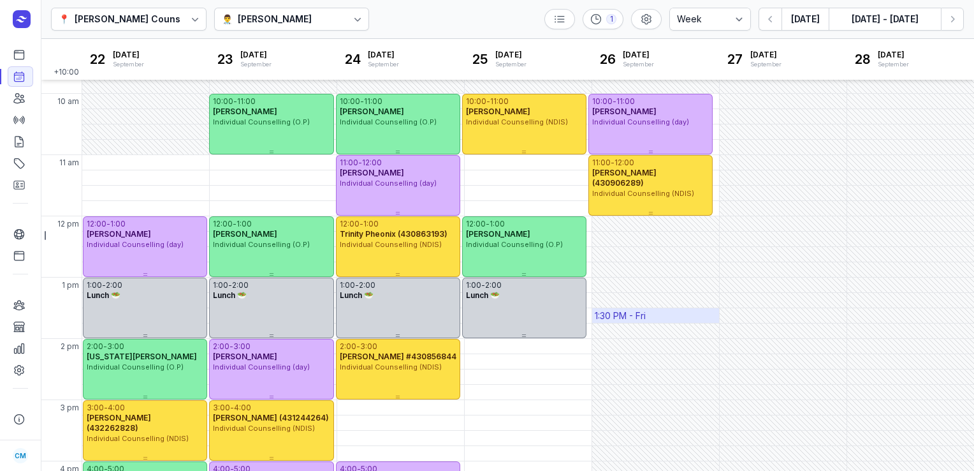
scroll to position [343, 0]
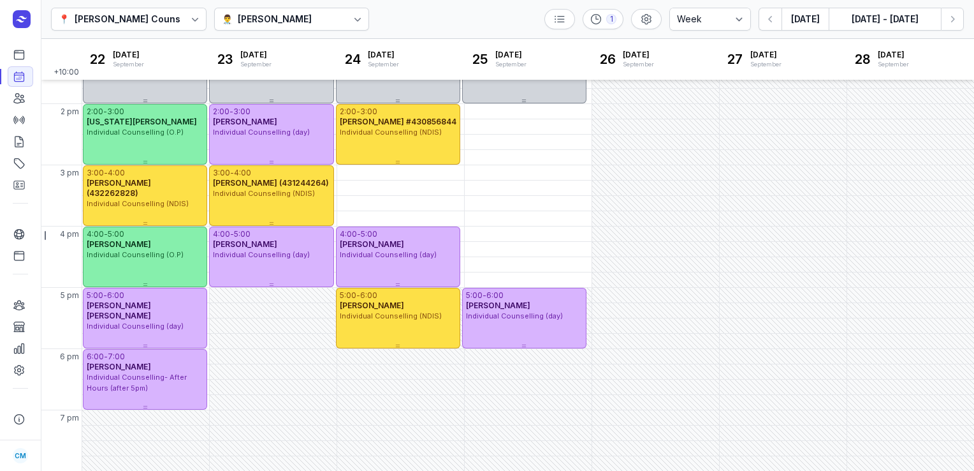
click at [296, 18] on div "Courtney McAliece" at bounding box center [275, 18] width 74 height 15
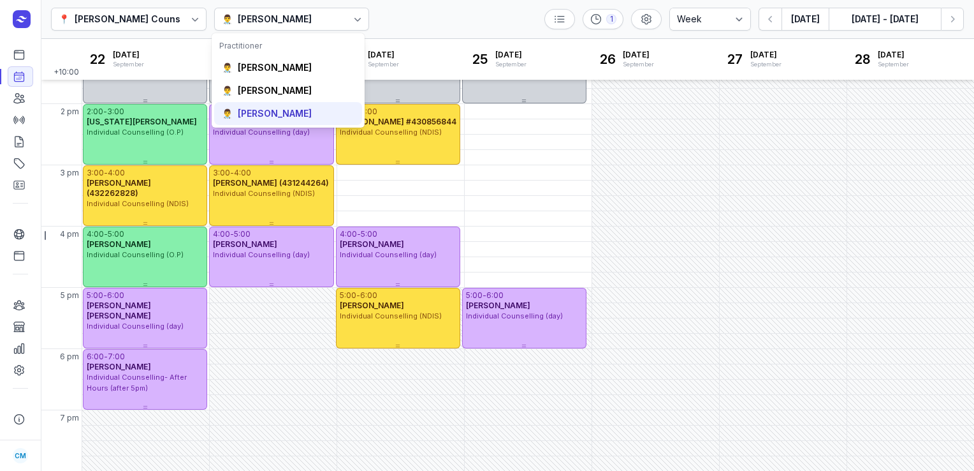
click at [268, 119] on div "Charlee Manaley" at bounding box center [275, 113] width 74 height 13
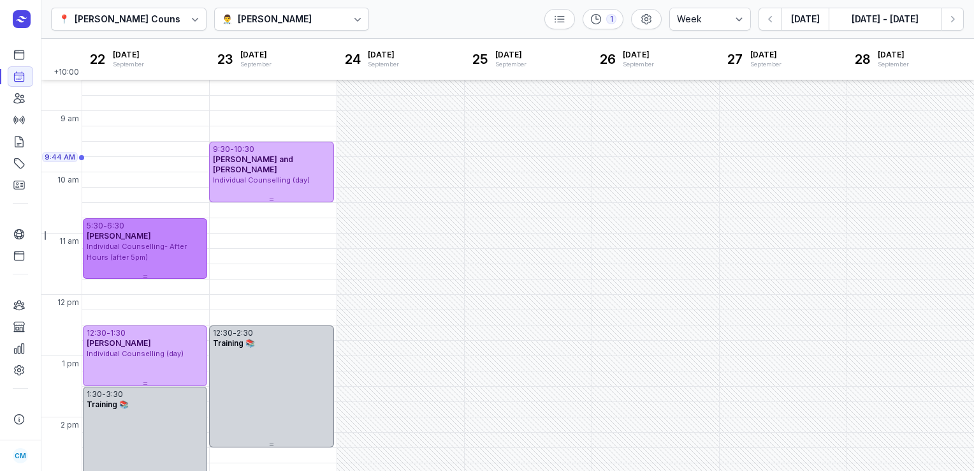
scroll to position [26, 0]
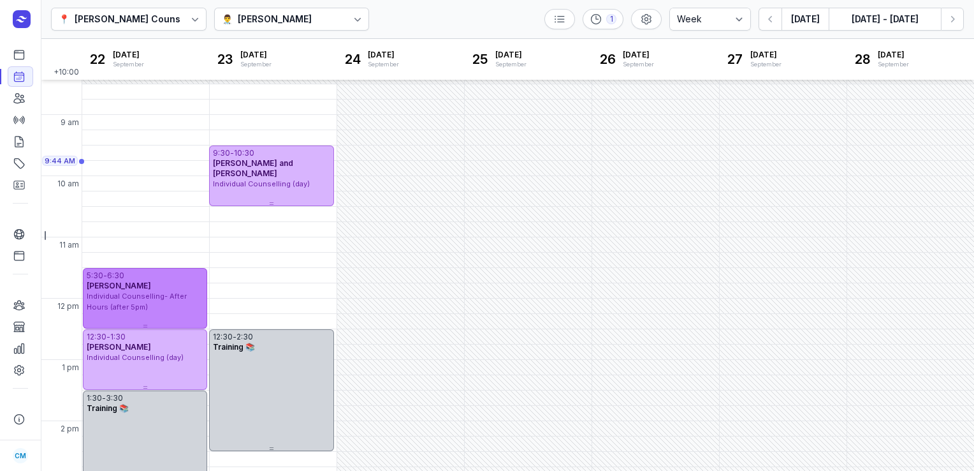
drag, startPoint x: 150, startPoint y: 387, endPoint x: 104, endPoint y: 286, distance: 111.0
click at [104, 286] on div "Jessica Jenkins" at bounding box center [145, 286] width 117 height 10
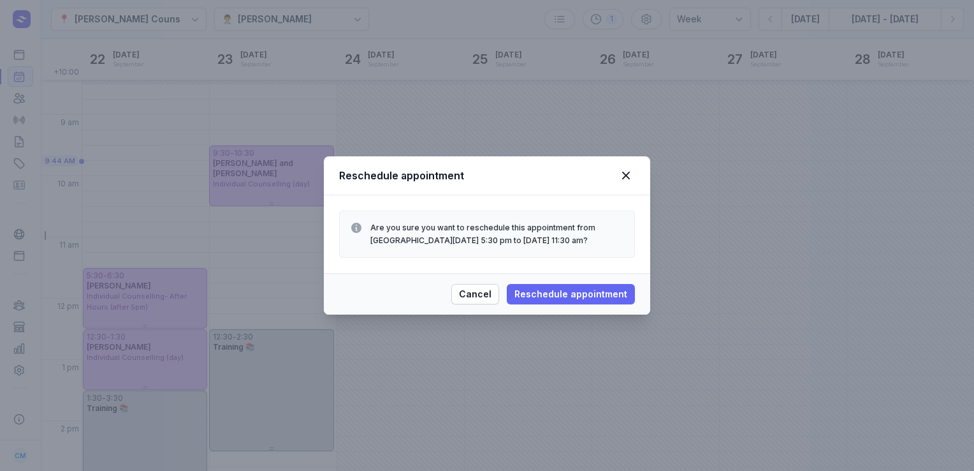
click at [531, 295] on span "Reschedule appointment" at bounding box center [571, 293] width 113 height 15
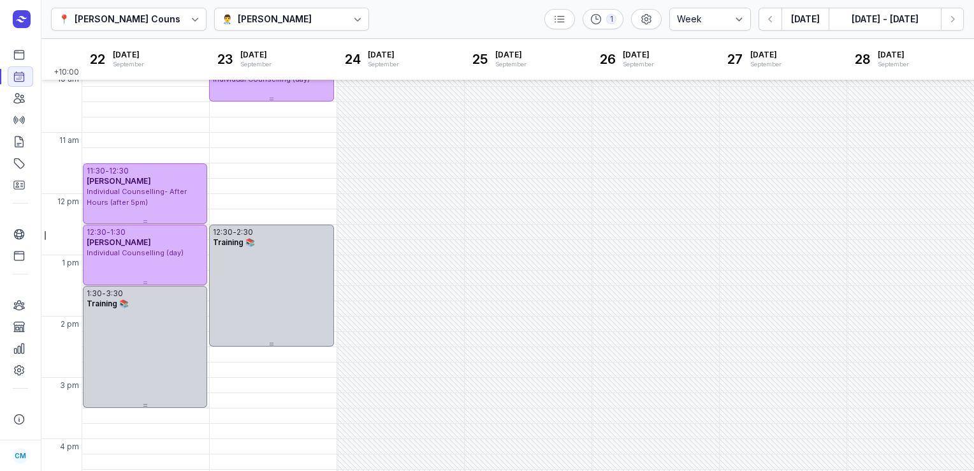
scroll to position [130, 0]
click at [263, 26] on div "Charlee Manaley" at bounding box center [275, 18] width 74 height 15
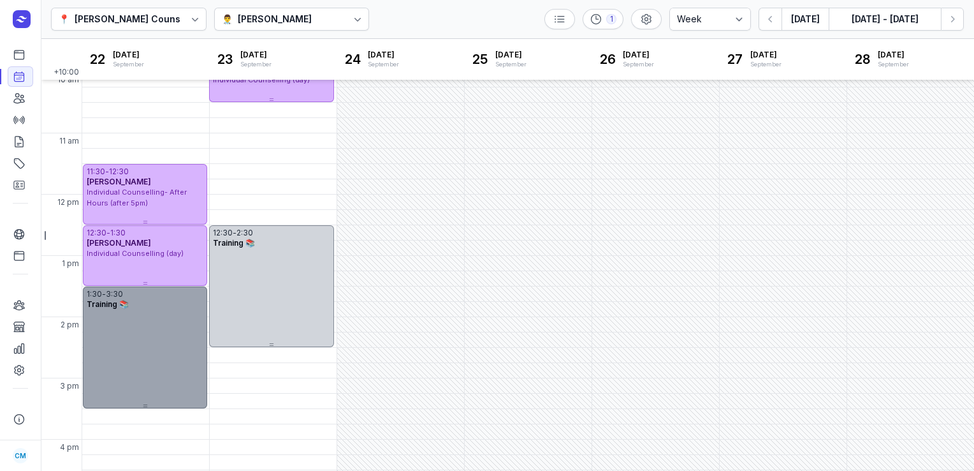
click at [190, 356] on div "1:30 - 3:30 Training 📚" at bounding box center [145, 347] width 124 height 122
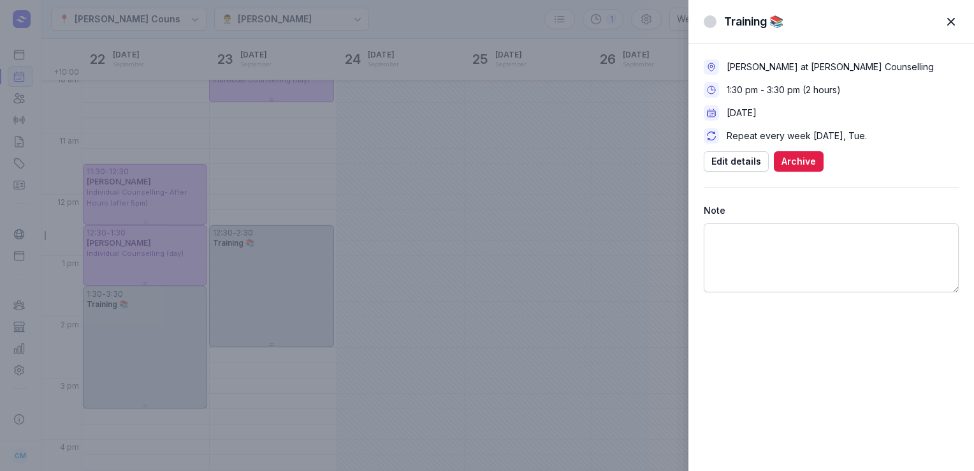
click at [607, 158] on div "Training 📚 Close panel Charlee Manaley at Courtney Mac Counselling 1:30 pm - 3:…" at bounding box center [487, 235] width 974 height 471
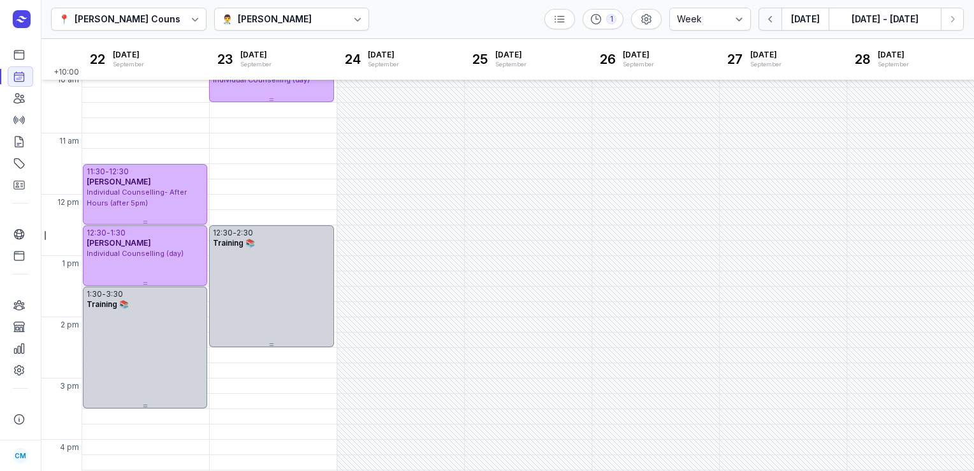
click at [770, 20] on icon "button" at bounding box center [771, 19] width 13 height 13
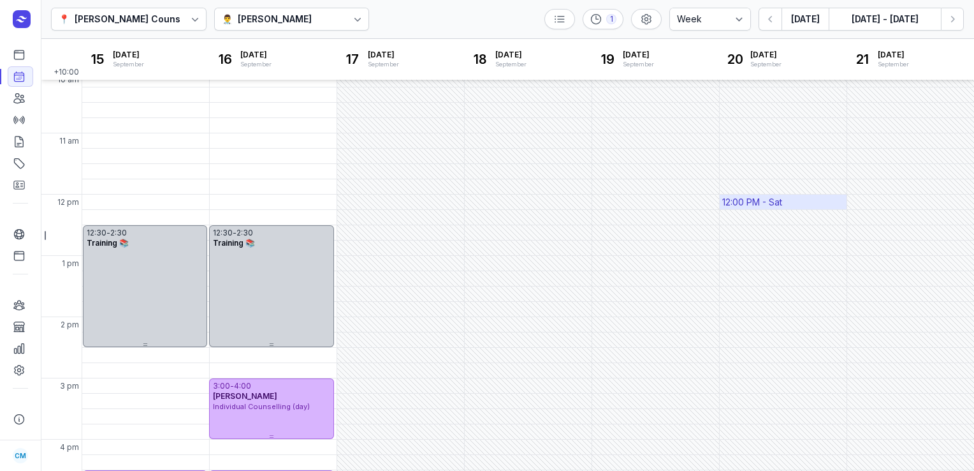
scroll to position [343, 0]
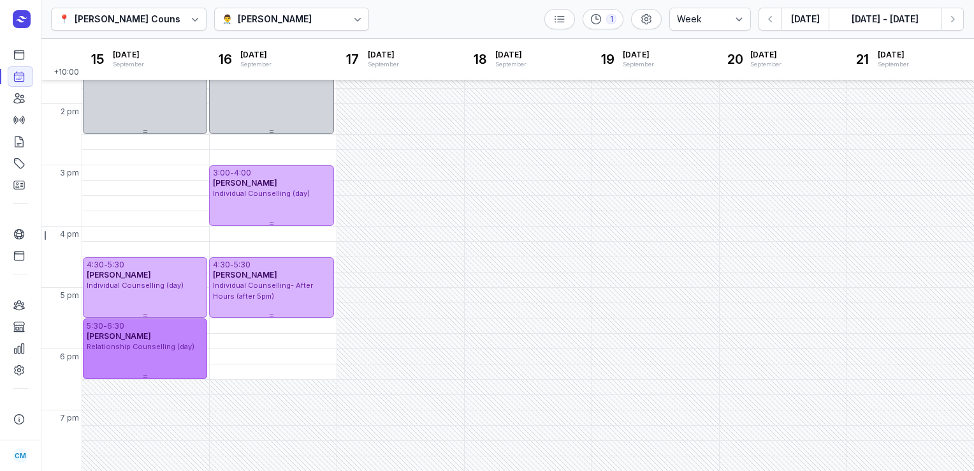
click at [166, 334] on div "Pat Paki" at bounding box center [145, 336] width 117 height 10
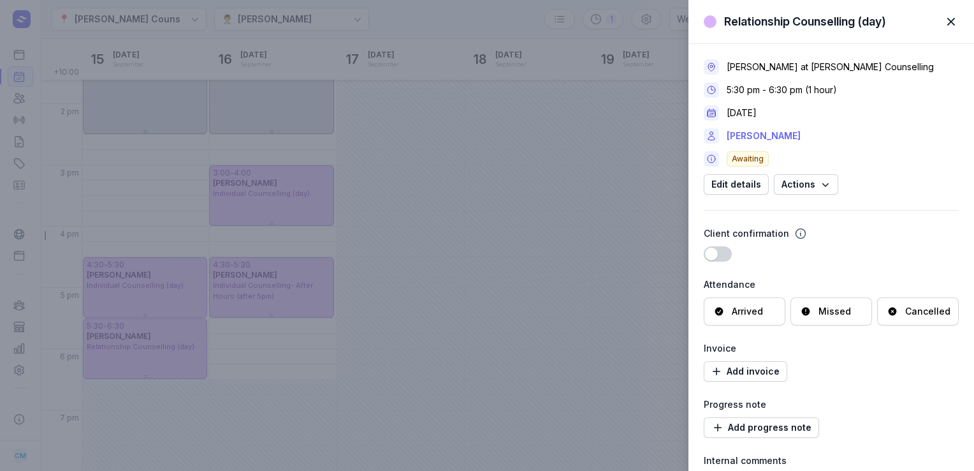
click at [756, 138] on link "Pat Paki" at bounding box center [764, 135] width 74 height 15
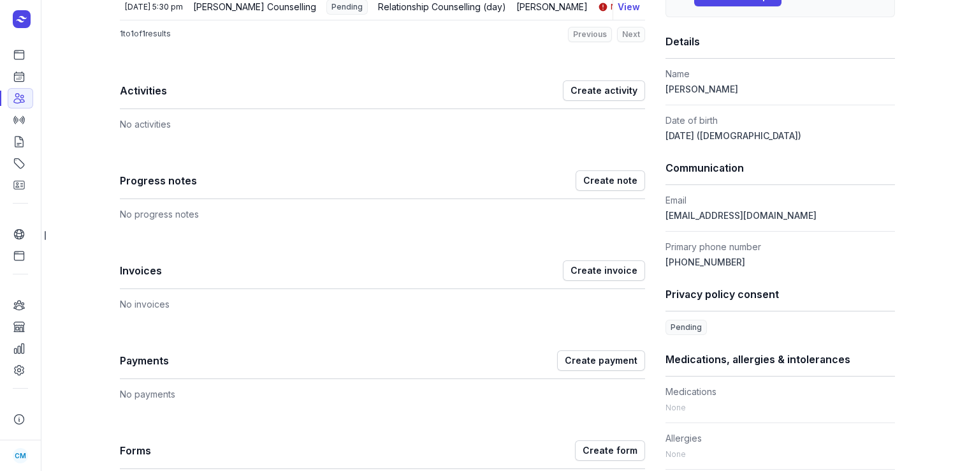
scroll to position [253, 0]
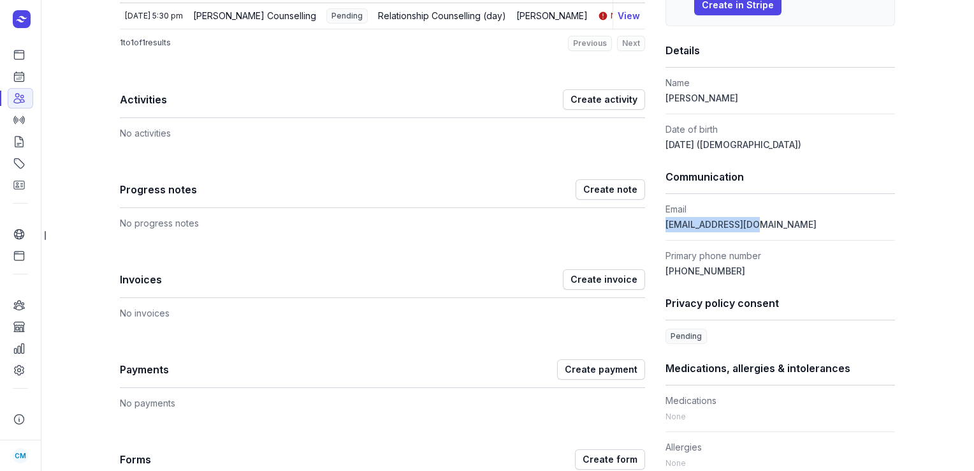
drag, startPoint x: 755, startPoint y: 222, endPoint x: 663, endPoint y: 223, distance: 92.5
click at [666, 223] on dd "patpaki7@gmail.com" at bounding box center [781, 224] width 230 height 15
copy span "patpaki7@gmail.com"
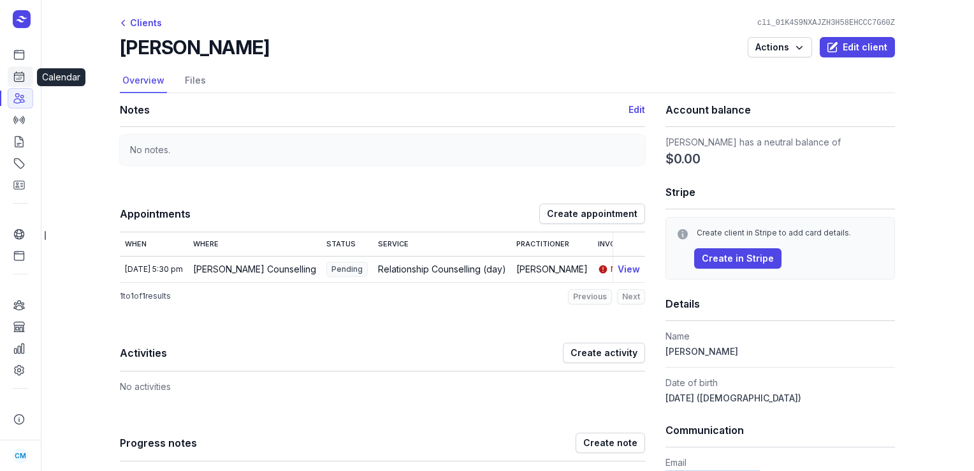
click at [23, 80] on icon at bounding box center [19, 76] width 13 height 13
select select "week"
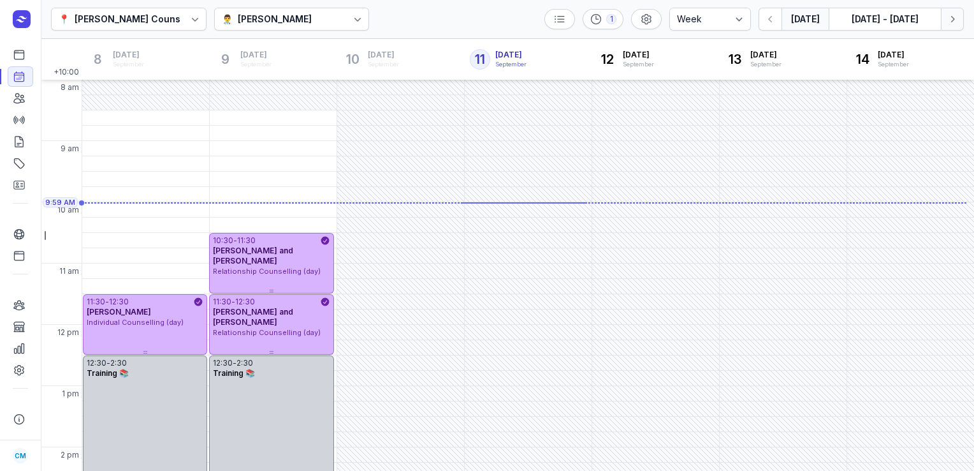
click at [956, 19] on icon "button" at bounding box center [952, 19] width 13 height 13
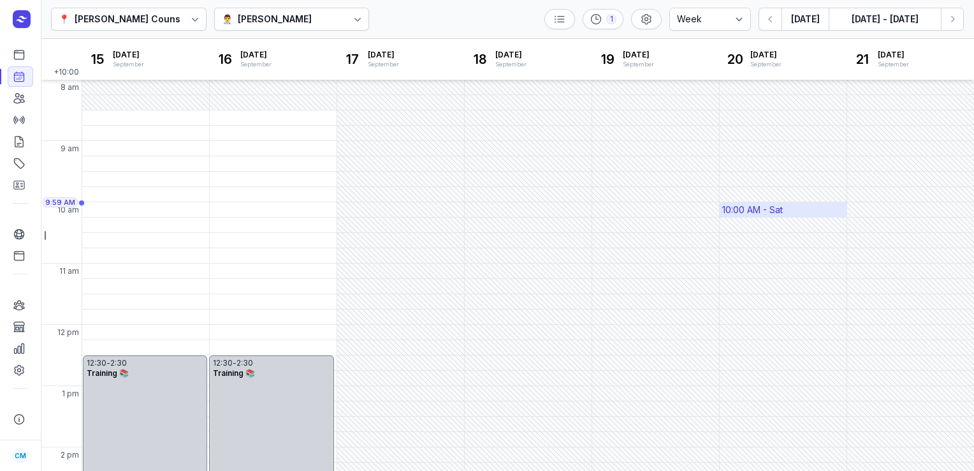
scroll to position [295, 0]
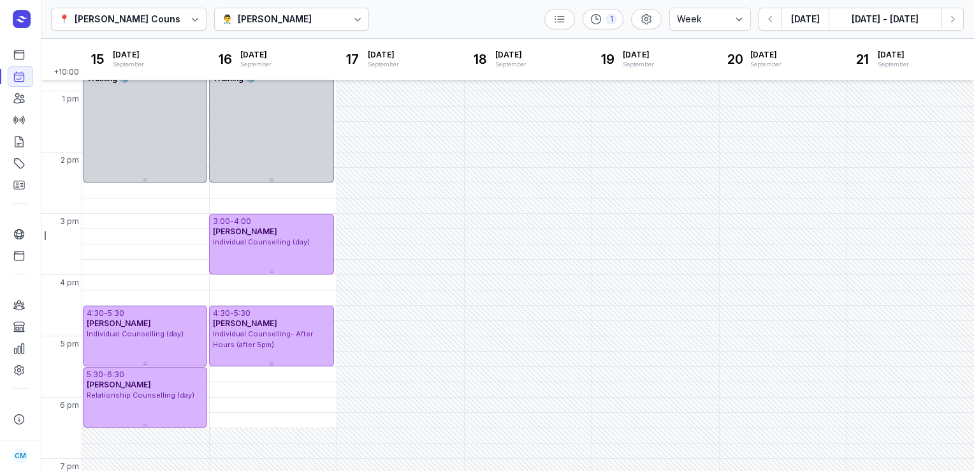
click at [328, 18] on div "👨‍⚕️ Charlee Manaley" at bounding box center [292, 19] width 156 height 23
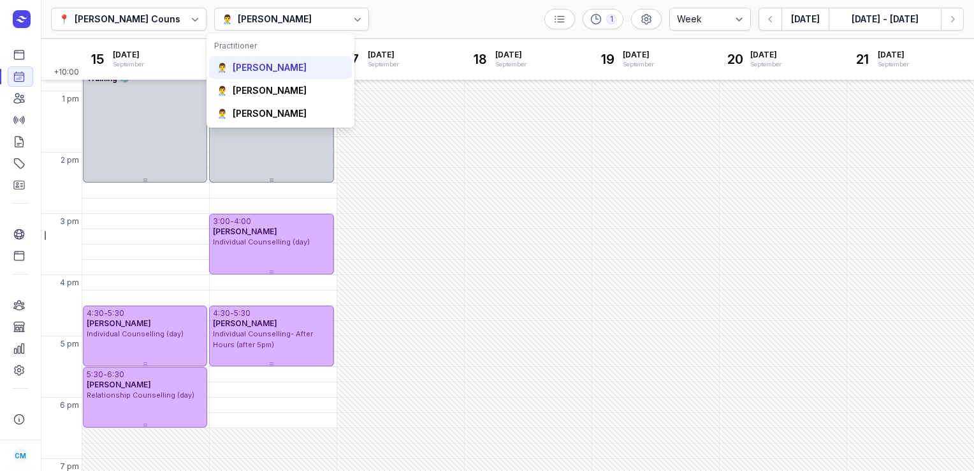
click at [307, 59] on div "👨‍⚕️ Courtney McAliece" at bounding box center [280, 67] width 143 height 23
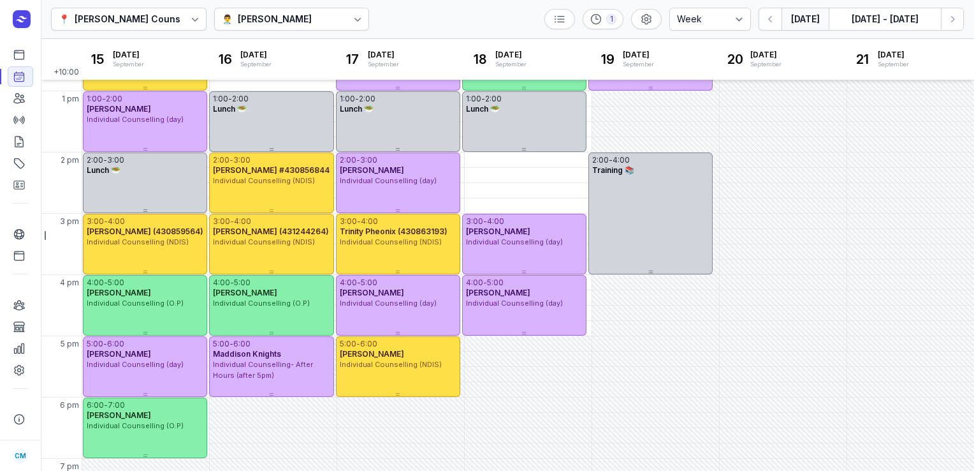
click at [809, 23] on button "Today" at bounding box center [805, 19] width 47 height 23
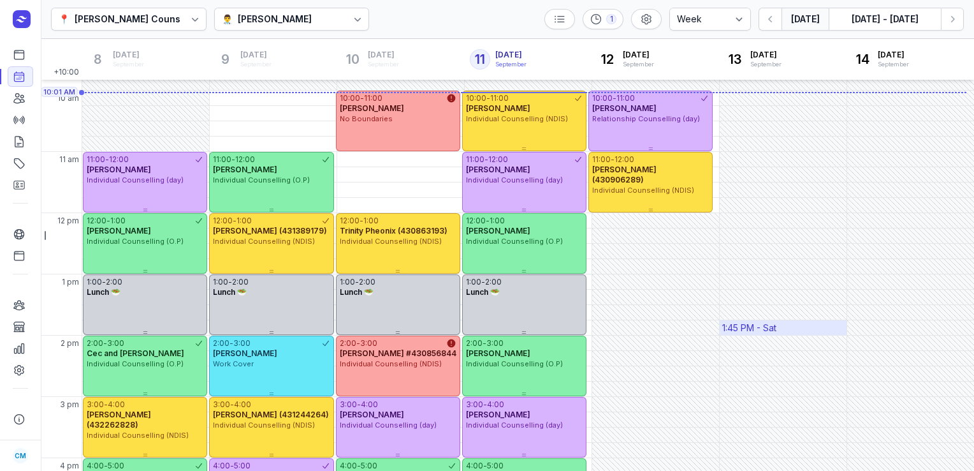
scroll to position [110, 0]
